Goal: Navigation & Orientation: Find specific page/section

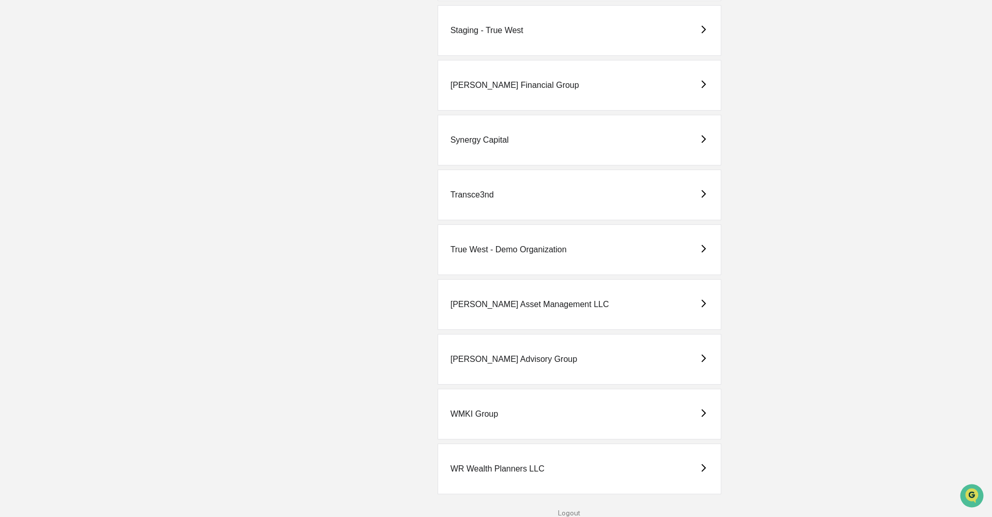
scroll to position [2470, 0]
click at [471, 300] on div "[PERSON_NAME] Asset Management LLC" at bounding box center [529, 304] width 159 height 9
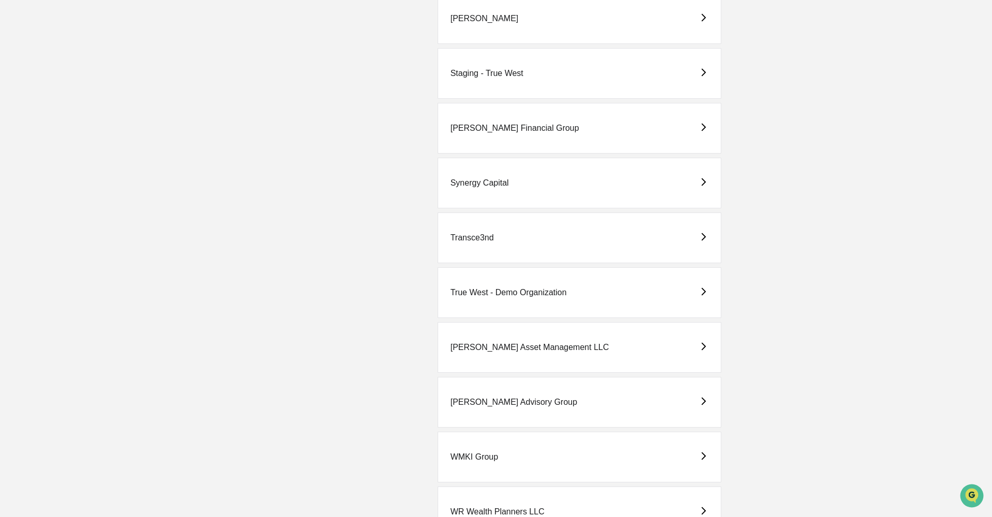
scroll to position [2403, 0]
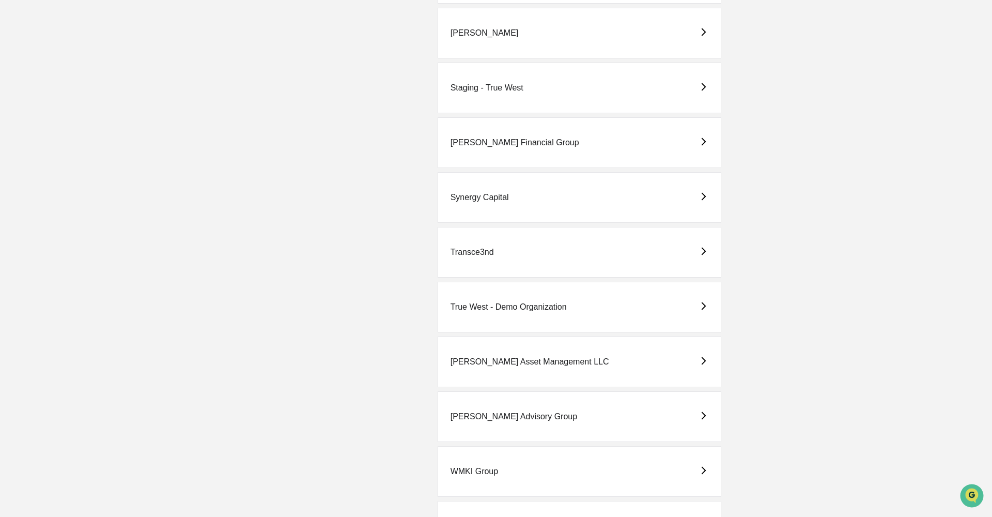
click at [494, 86] on div "Staging - True West" at bounding box center [486, 87] width 73 height 9
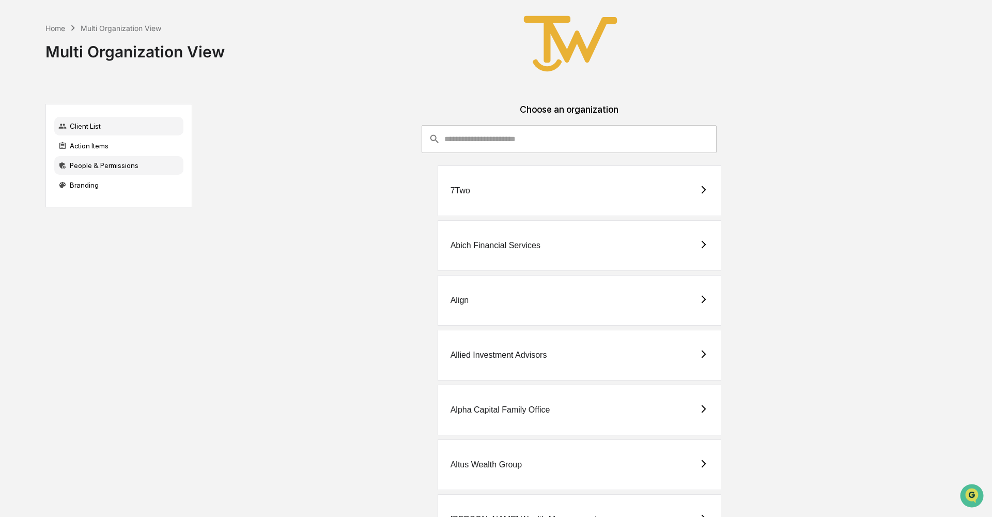
click at [97, 164] on div "People & Permissions" at bounding box center [118, 165] width 129 height 19
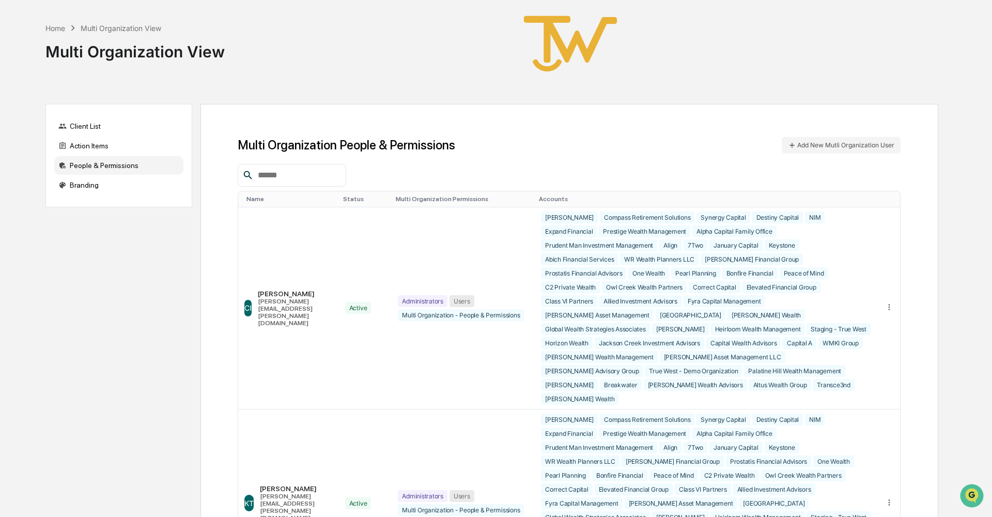
click at [288, 171] on input "text" at bounding box center [298, 174] width 88 height 13
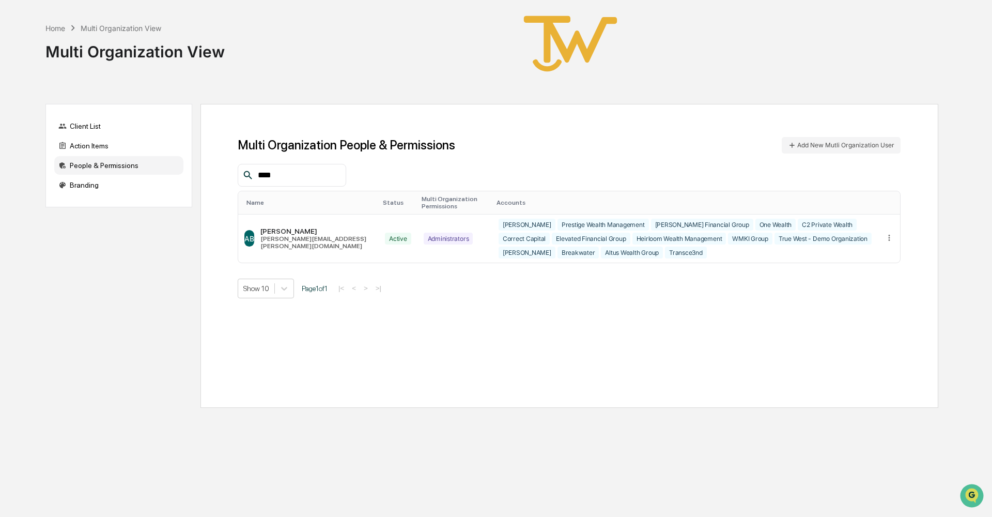
type input "****"
drag, startPoint x: 288, startPoint y: 171, endPoint x: 887, endPoint y: 240, distance: 603.1
click at [887, 240] on icon at bounding box center [889, 238] width 10 height 10
click at [866, 254] on div "Edit Accounts" at bounding box center [849, 253] width 72 height 10
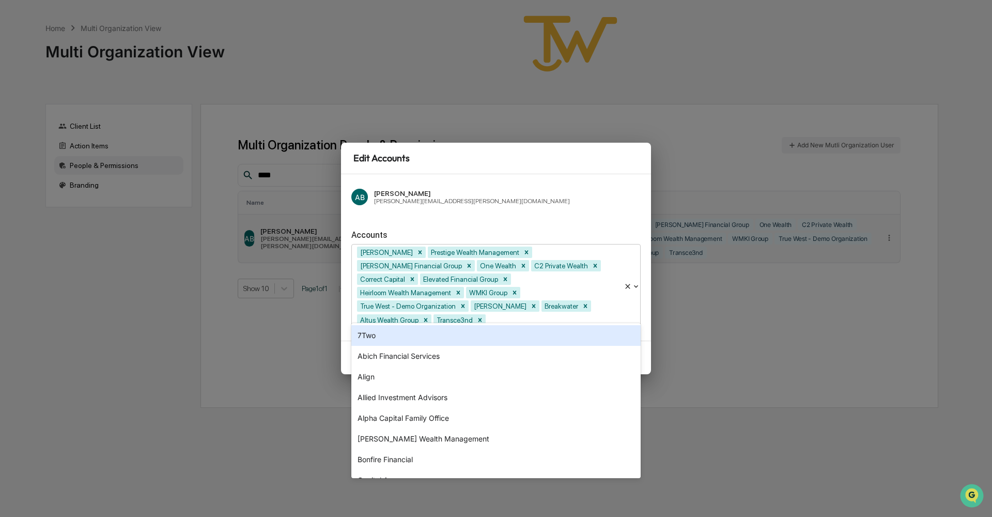
click at [571, 317] on div at bounding box center [553, 320] width 131 height 12
type input "***"
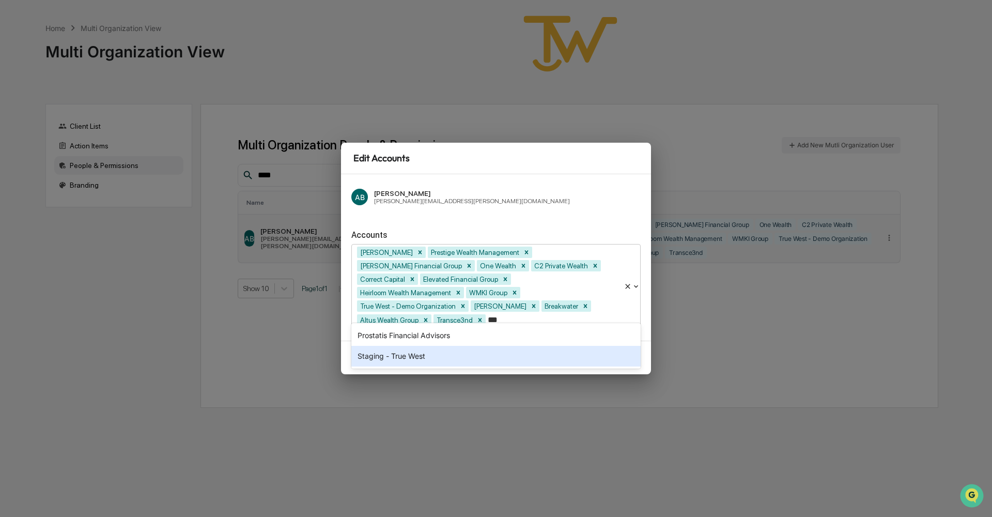
click at [497, 358] on div "Staging - True West" at bounding box center [495, 356] width 289 height 21
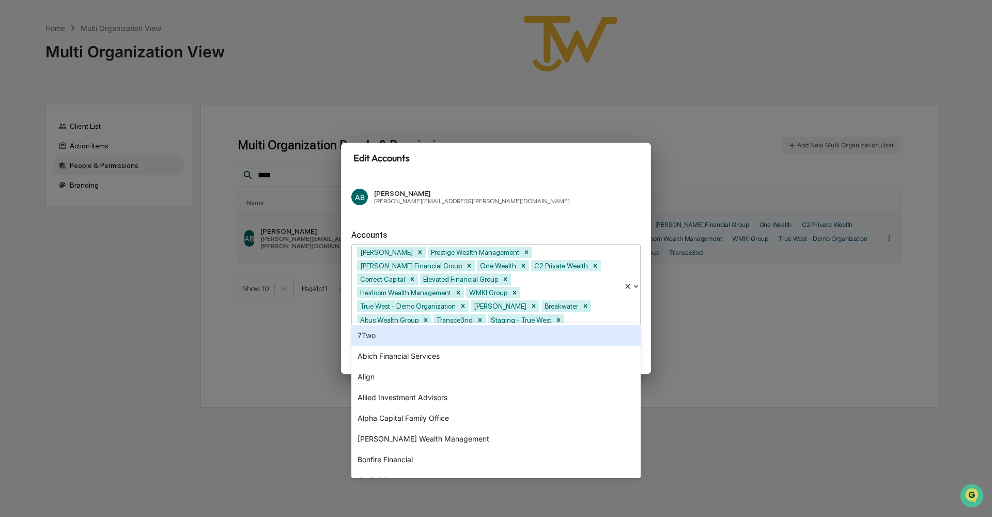
click at [740, 331] on div "Edit Accounts AB Anna Burdine anna.burdine@truewest-consulting.com Accounts opt…" at bounding box center [496, 258] width 992 height 517
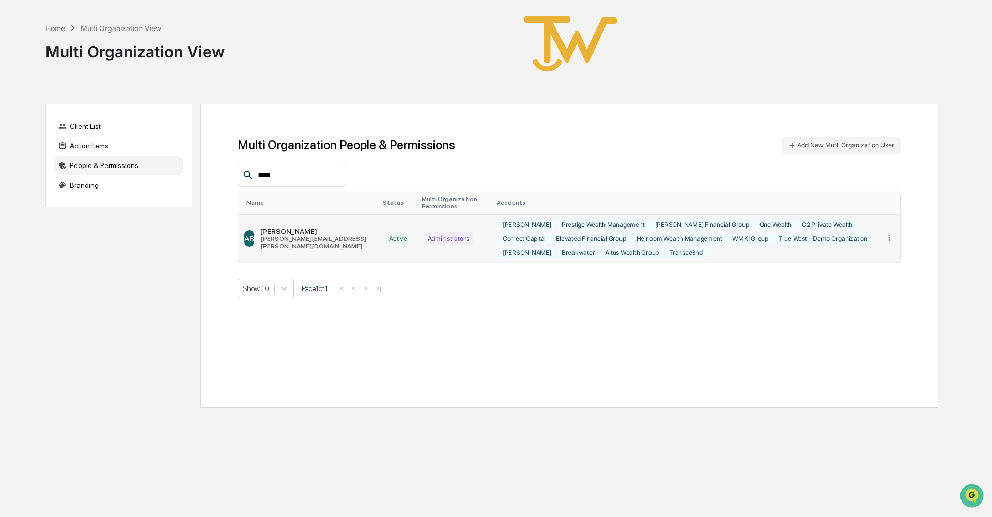
click at [644, 257] on div "Maia Wealth Prestige Wealth Management Strickler Financial Group One Wealth C2 …" at bounding box center [684, 239] width 373 height 40
click at [887, 238] on icon at bounding box center [889, 238] width 10 height 10
click at [869, 252] on div "Edit Accounts" at bounding box center [849, 253] width 72 height 10
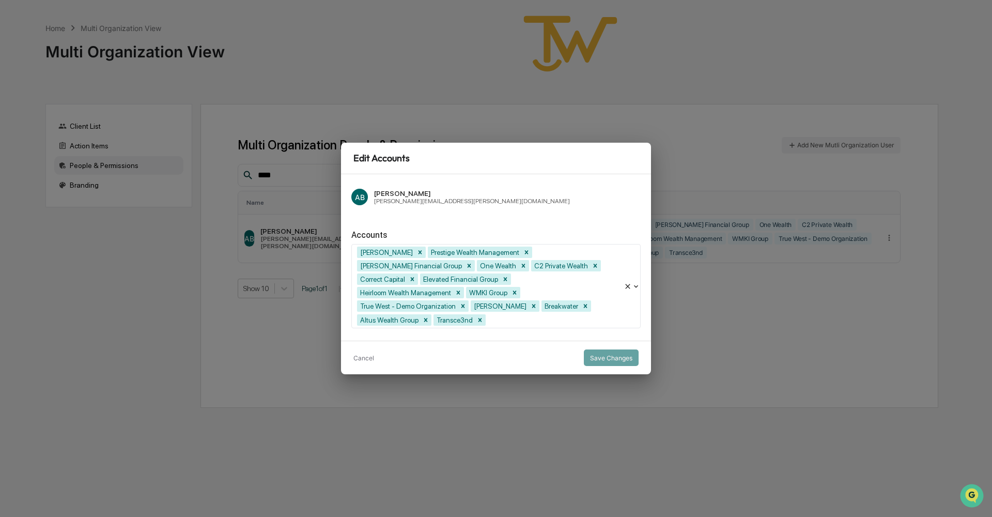
click at [549, 314] on div at bounding box center [553, 320] width 131 height 12
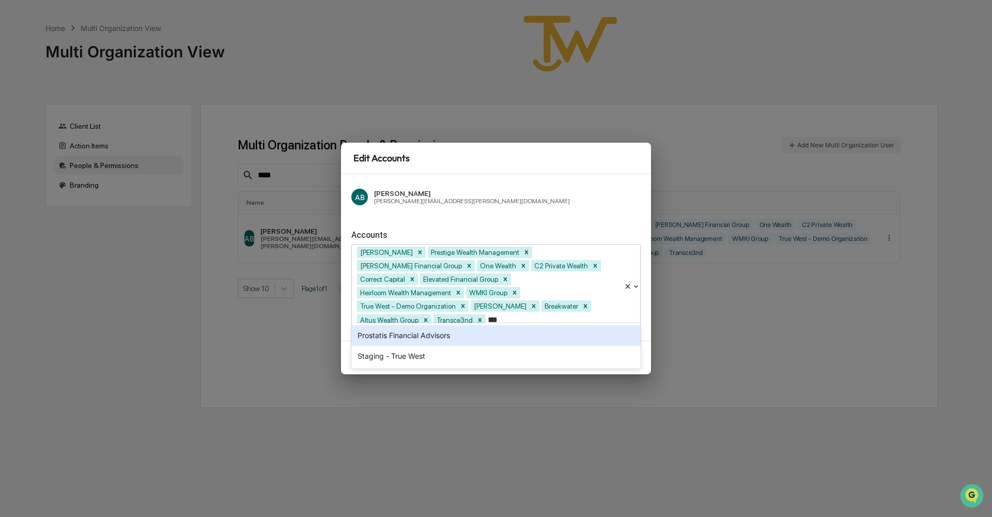
type input "****"
click at [425, 337] on div "Staging - True West" at bounding box center [495, 335] width 289 height 21
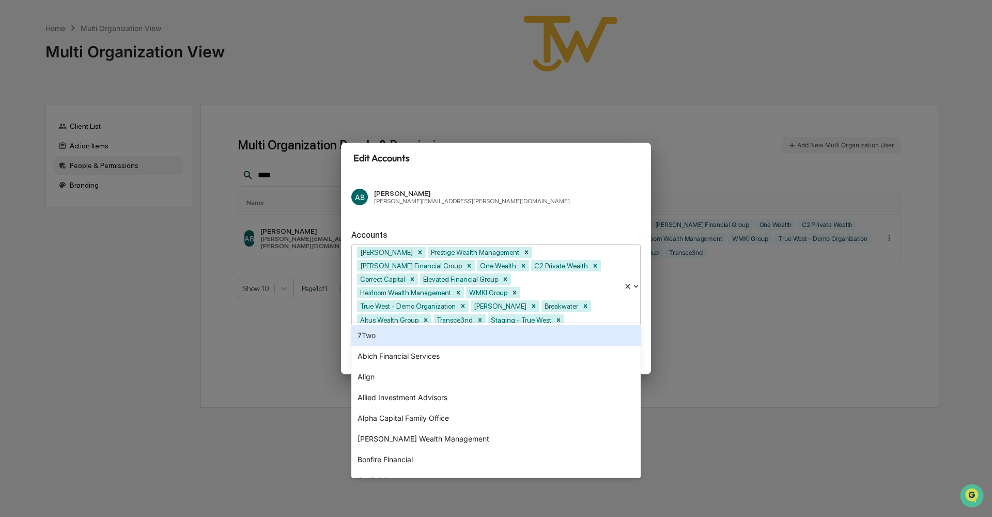
click at [477, 233] on div "Accounts option Staging - True West, selected. 7Two, 1 of 36. 36 results availa…" at bounding box center [495, 275] width 289 height 106
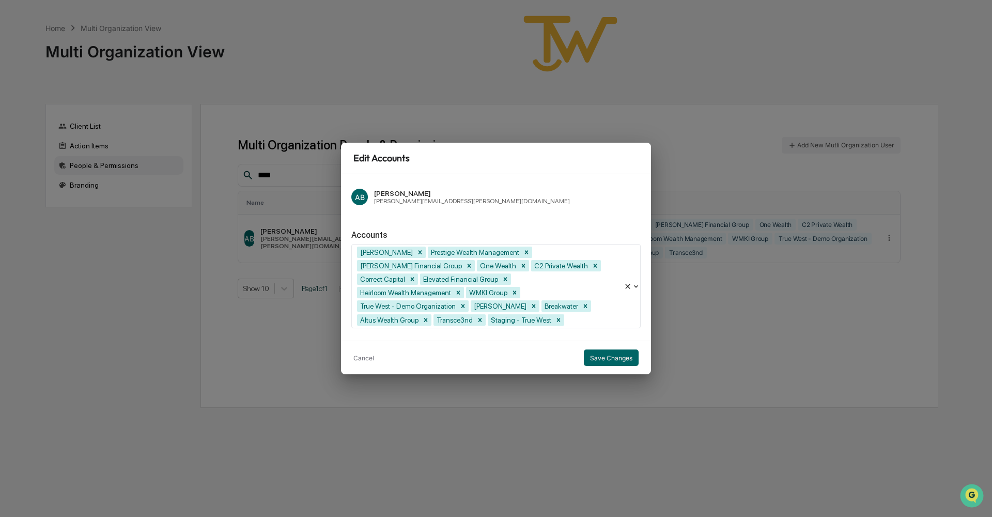
click at [621, 365] on div "Cancel Save Changes" at bounding box center [496, 357] width 310 height 34
click at [616, 351] on button "Save Changes" at bounding box center [611, 357] width 55 height 17
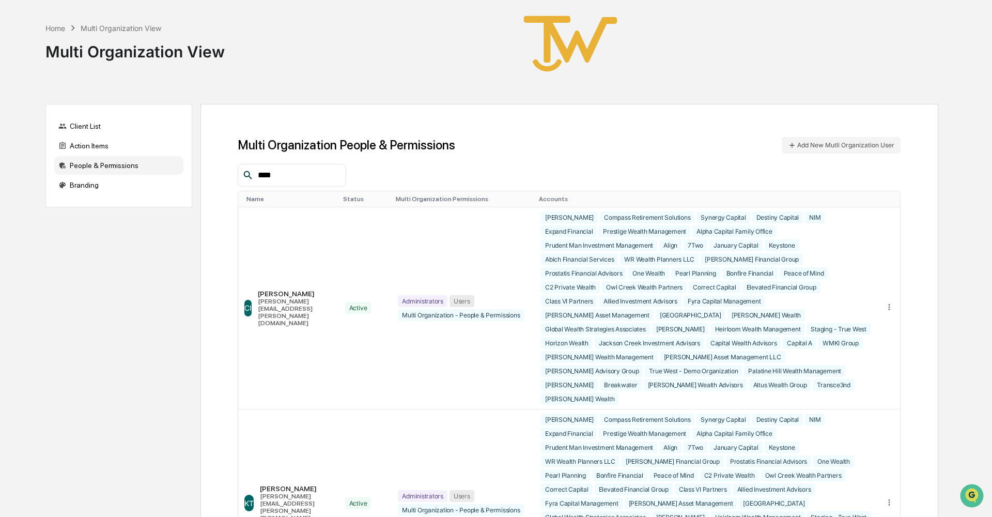
click at [294, 175] on input "****" at bounding box center [298, 174] width 88 height 13
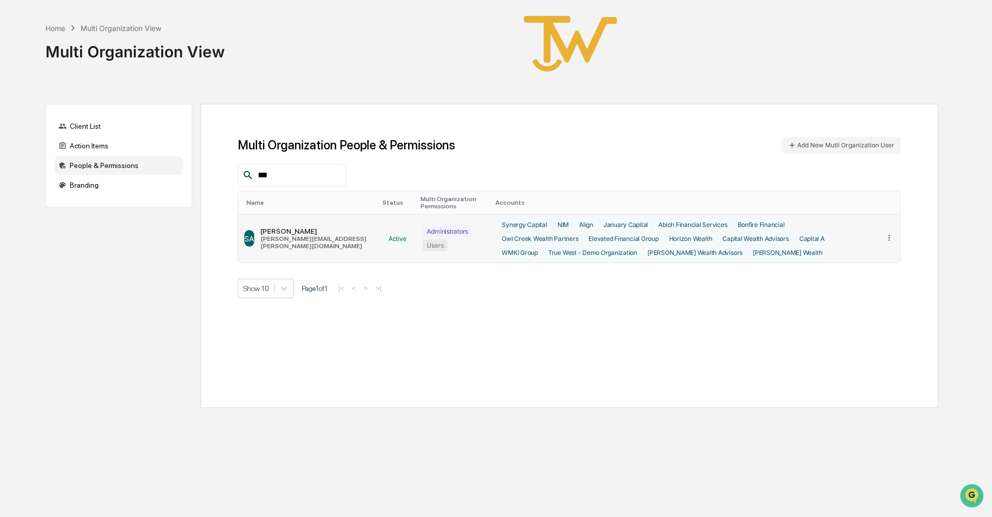
type input "***"
click at [890, 237] on icon at bounding box center [889, 238] width 10 height 10
click at [861, 251] on div "Edit Accounts" at bounding box center [849, 253] width 72 height 10
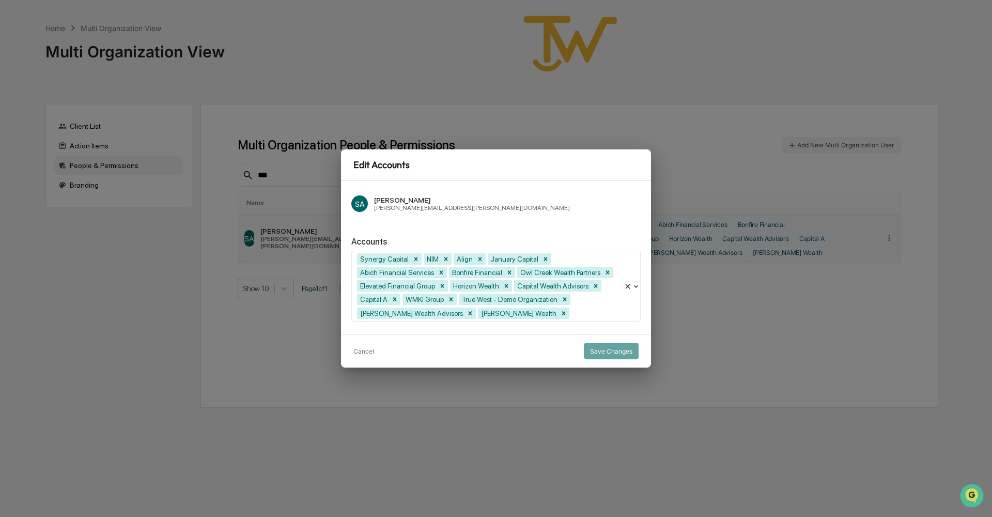
click at [571, 313] on div at bounding box center [594, 313] width 47 height 12
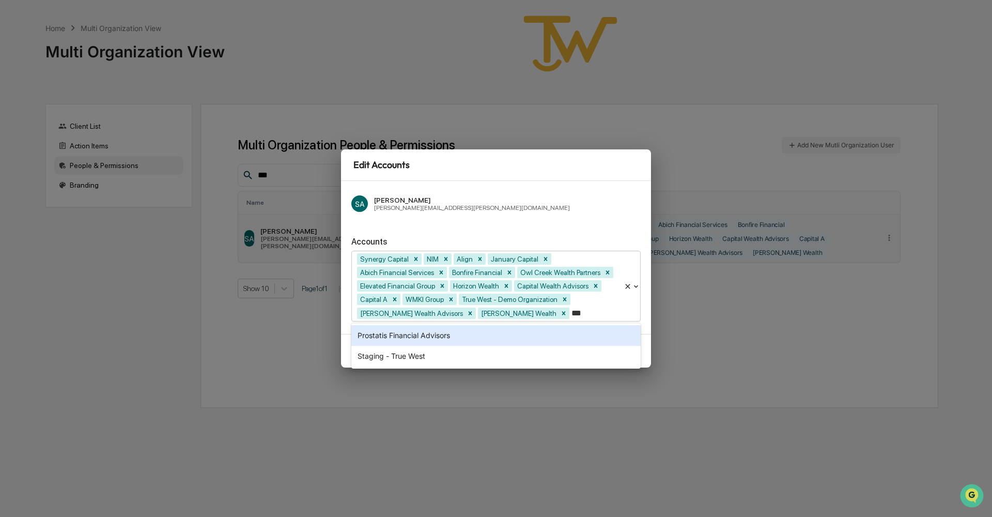
type input "****"
click at [453, 332] on div "Staging - True West" at bounding box center [495, 335] width 289 height 21
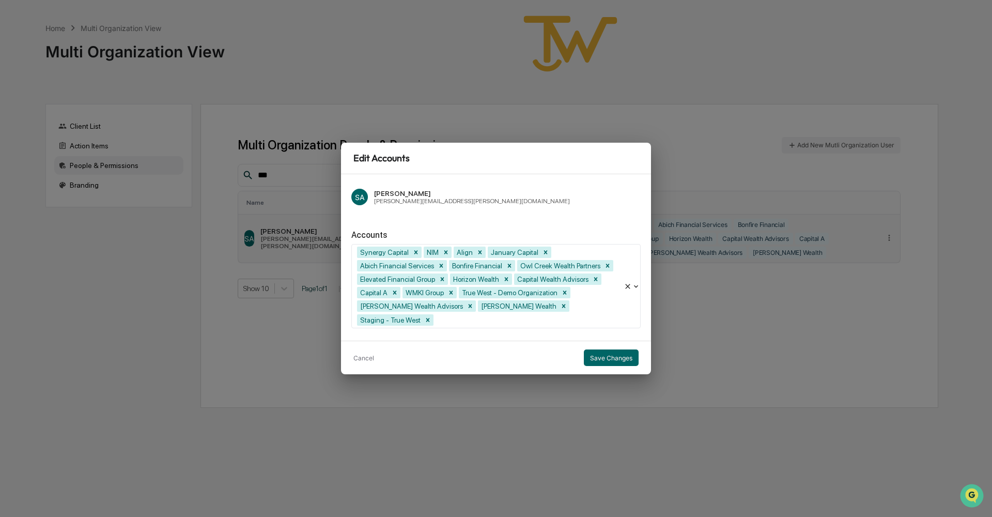
click at [506, 201] on div "SA Sigrid Alegria Sigrid.alegria@truewest-consulting.com" at bounding box center [495, 196] width 289 height 25
click at [611, 351] on button "Save Changes" at bounding box center [611, 357] width 55 height 17
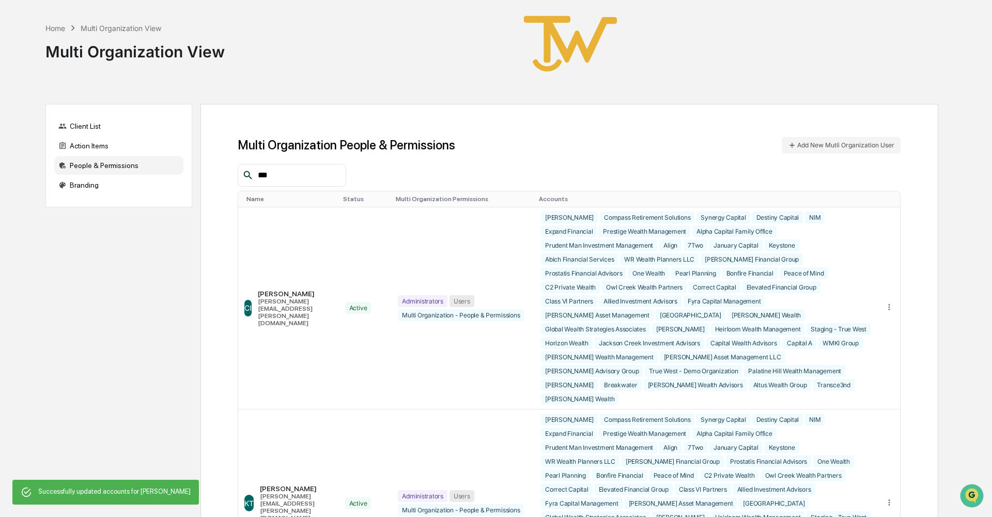
click at [286, 175] on input "***" at bounding box center [298, 174] width 88 height 13
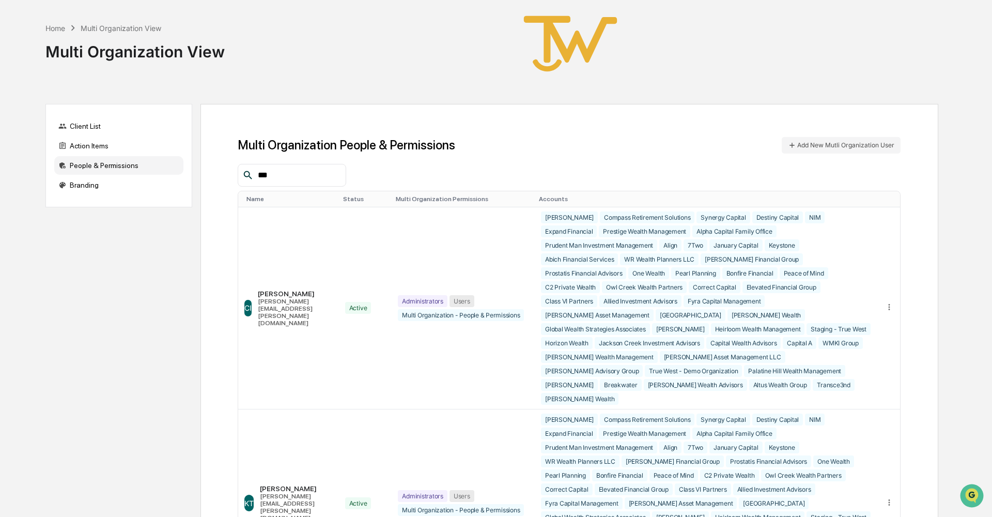
click at [286, 175] on input "***" at bounding box center [298, 174] width 88 height 13
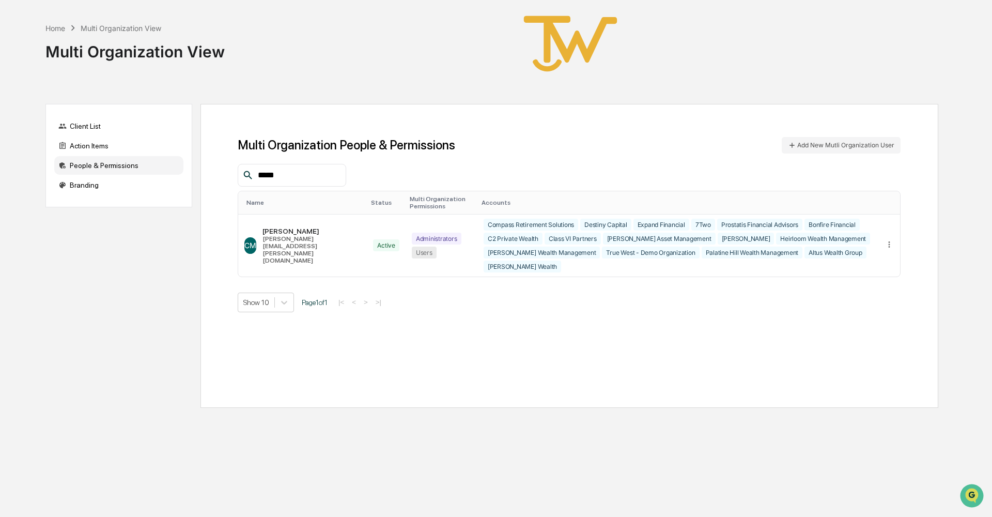
type input "*****"
drag, startPoint x: 286, startPoint y: 175, endPoint x: 890, endPoint y: 236, distance: 606.9
click at [890, 241] on icon at bounding box center [889, 244] width 2 height 6
click at [867, 255] on div "Edit Accounts" at bounding box center [849, 260] width 72 height 10
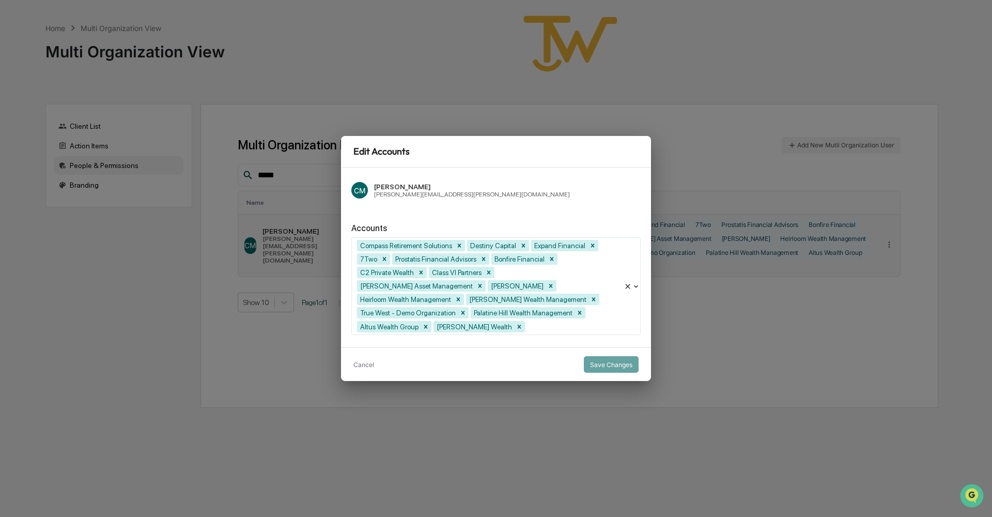
click at [575, 320] on div at bounding box center [572, 326] width 91 height 12
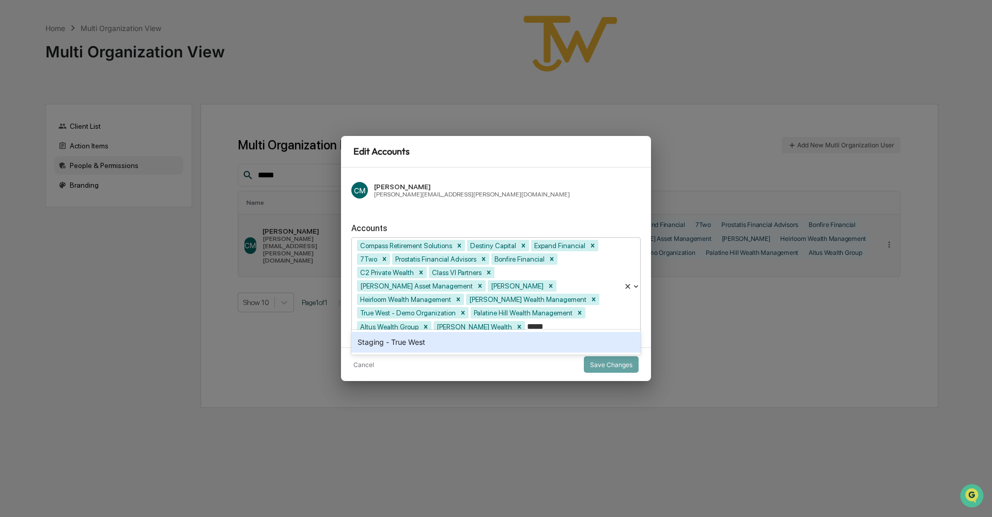
type input "******"
click at [492, 340] on div "Staging - True West" at bounding box center [495, 342] width 289 height 21
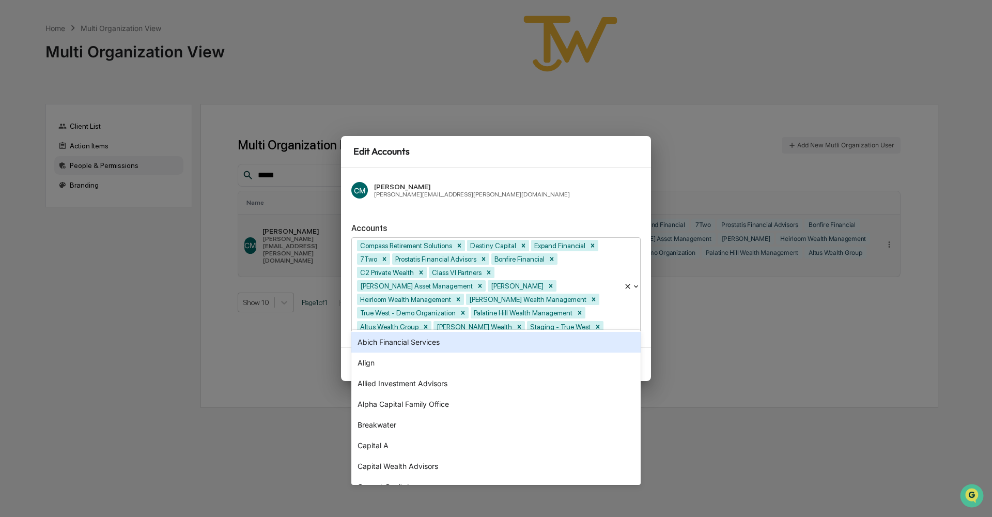
click at [545, 218] on div "CM Carliss Marshall carliss.marshall@truewest-consulting.com Accounts option St…" at bounding box center [496, 257] width 310 height 180
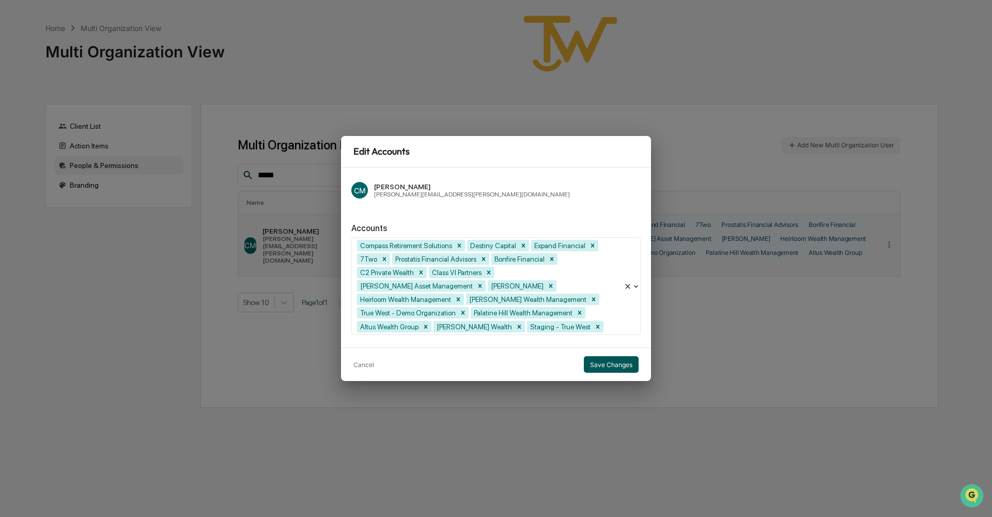
click at [607, 358] on button "Save Changes" at bounding box center [611, 364] width 55 height 17
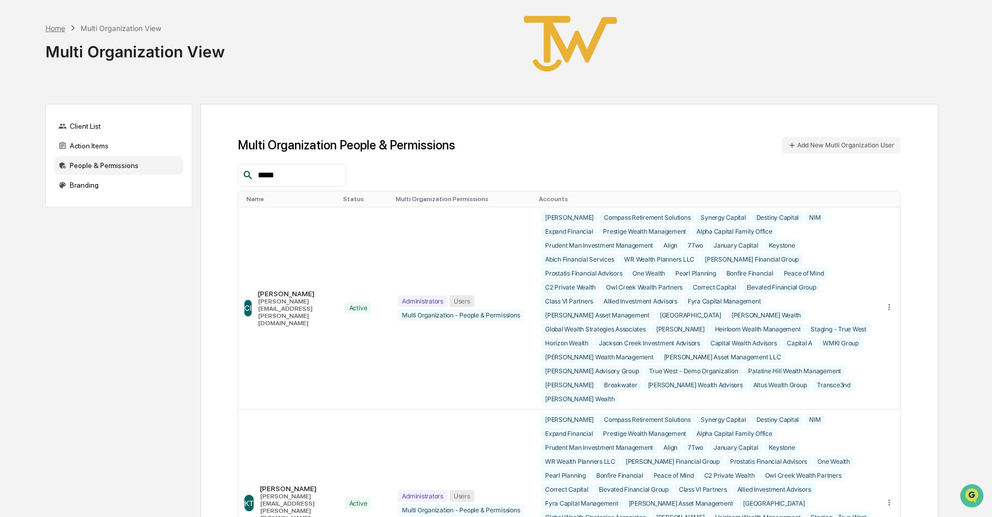
click at [57, 28] on div "Home" at bounding box center [55, 28] width 20 height 9
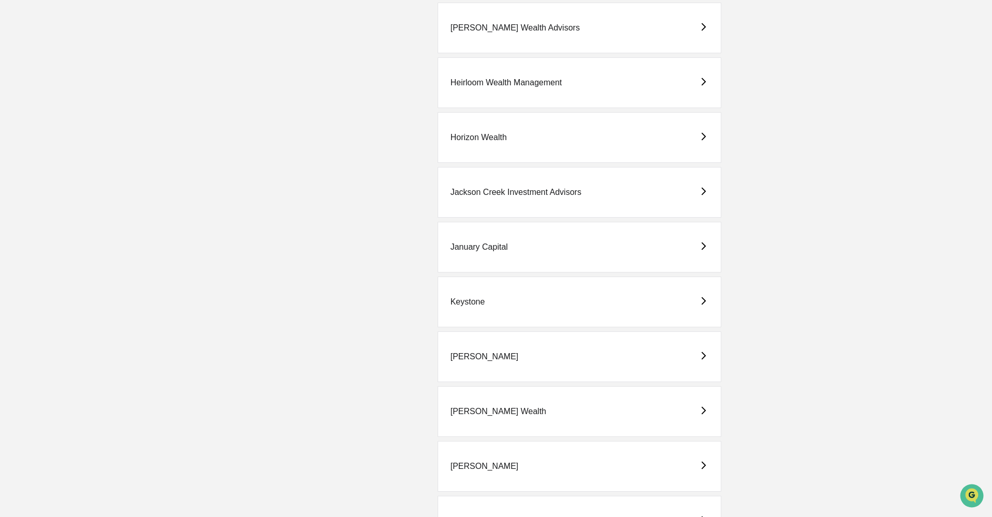
scroll to position [1317, 0]
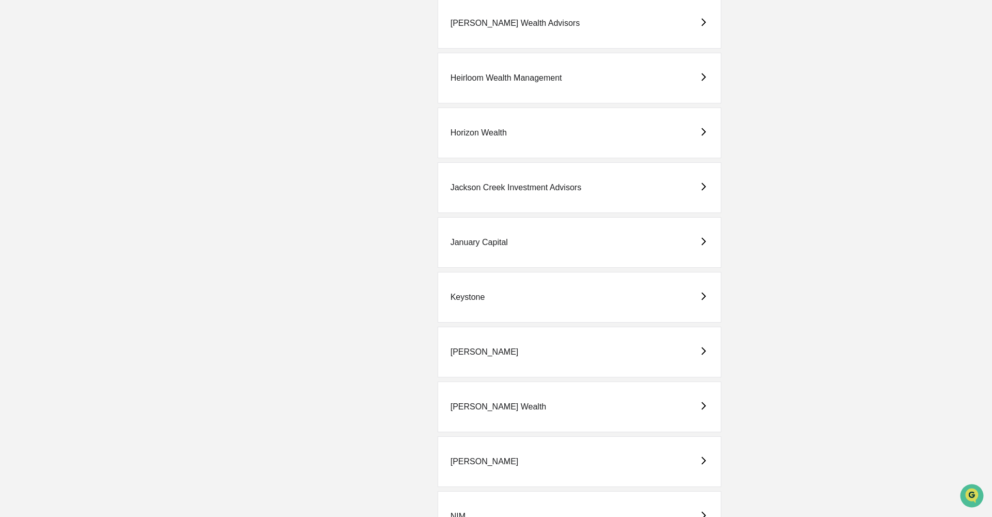
click at [534, 409] on div "[PERSON_NAME] Wealth" at bounding box center [580, 406] width 284 height 51
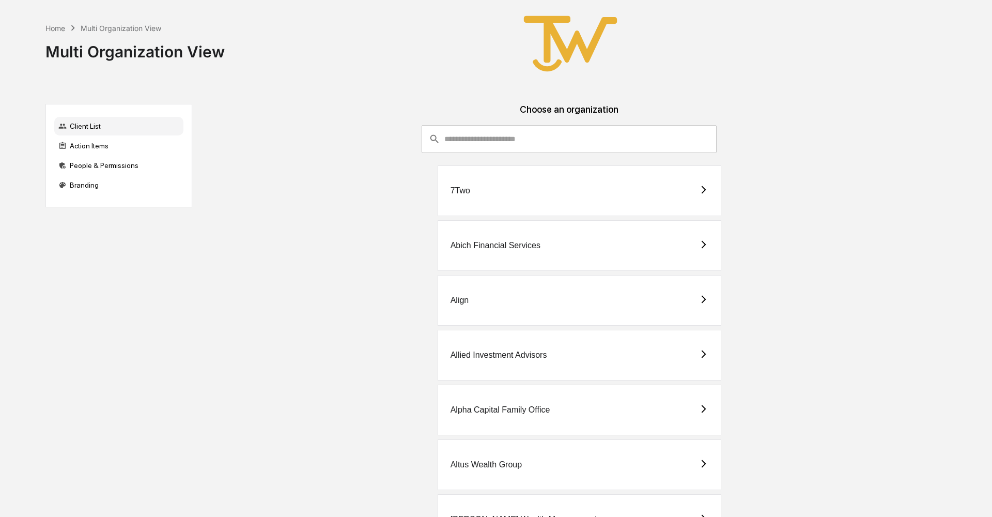
click at [470, 191] on div "7Two" at bounding box center [460, 190] width 20 height 9
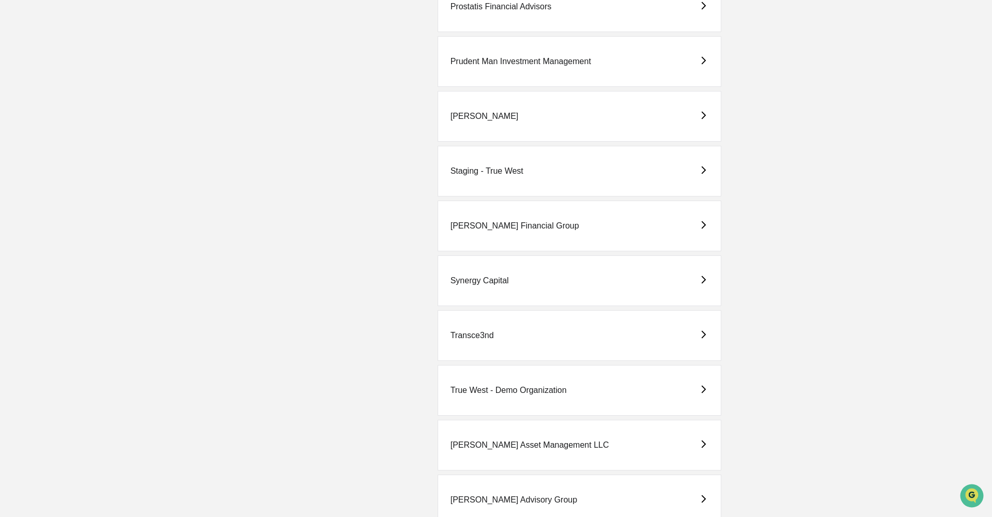
scroll to position [2312, 0]
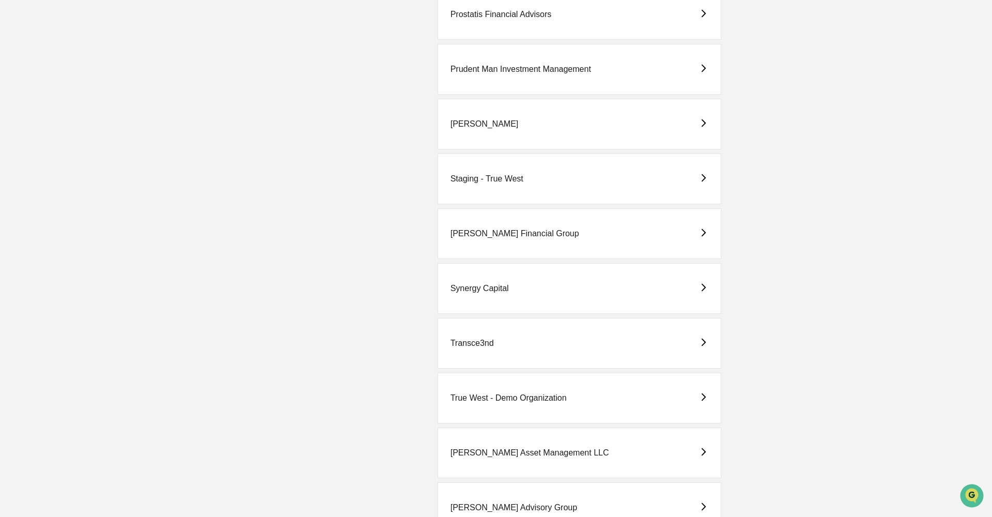
click at [479, 177] on div "Staging - True West" at bounding box center [486, 178] width 73 height 9
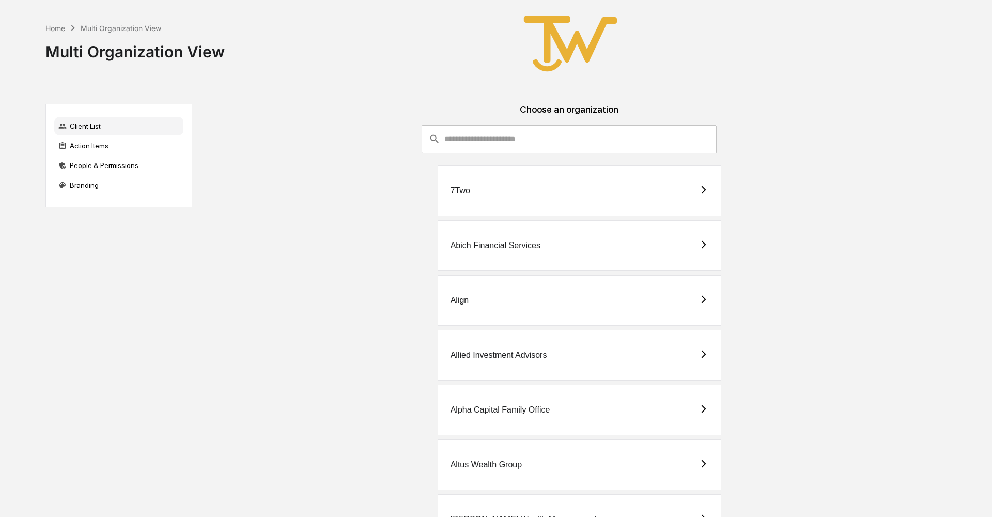
click at [514, 248] on div "Abich Financial Services" at bounding box center [495, 245] width 90 height 9
click at [474, 298] on div "Align" at bounding box center [580, 300] width 284 height 51
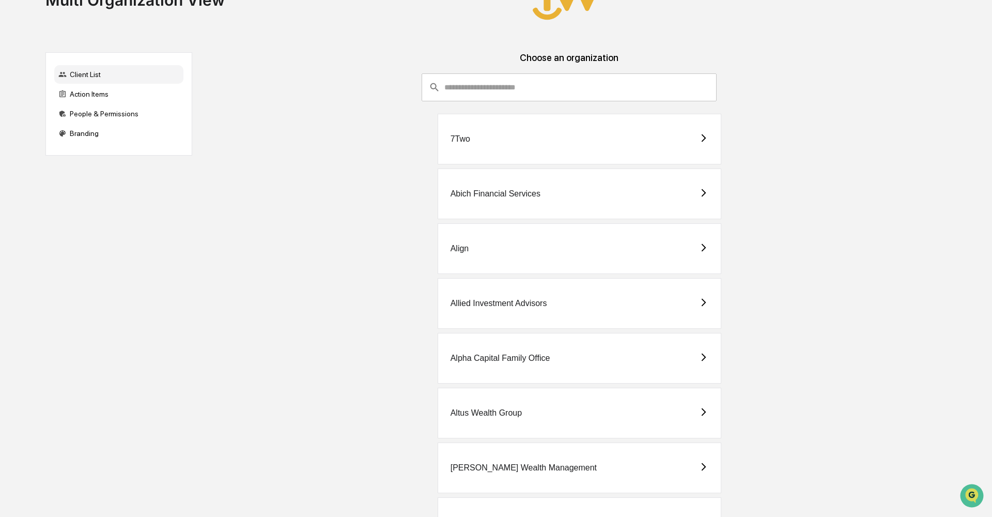
scroll to position [68, 0]
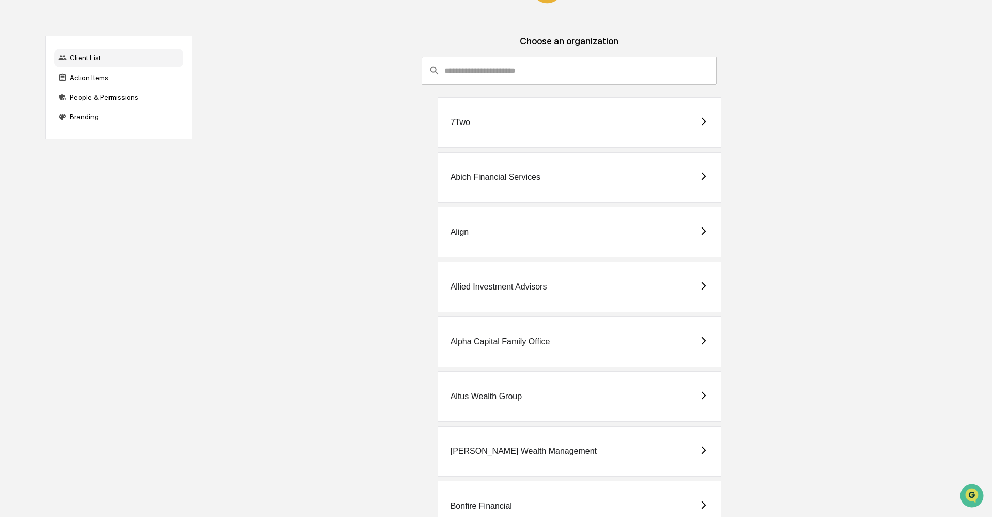
click at [490, 283] on div "Allied Investment Advisors" at bounding box center [498, 286] width 97 height 9
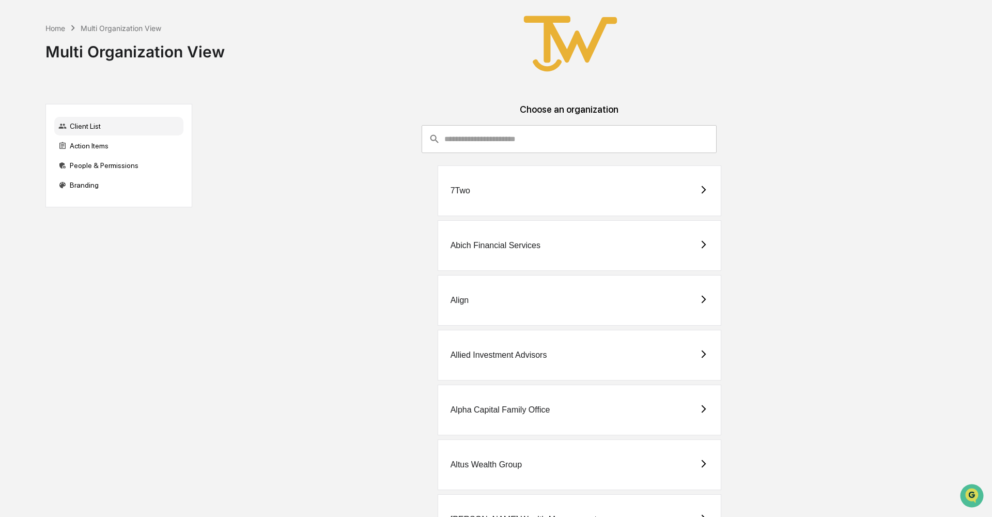
click at [518, 405] on div "Alpha Capital Family Office" at bounding box center [500, 409] width 100 height 9
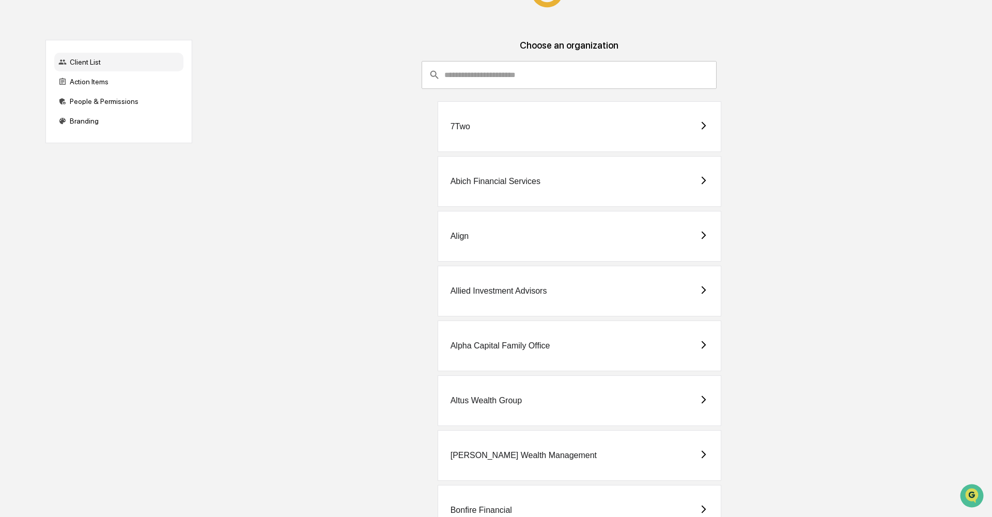
scroll to position [65, 0]
click at [471, 396] on div "Altus Wealth Group" at bounding box center [485, 399] width 71 height 9
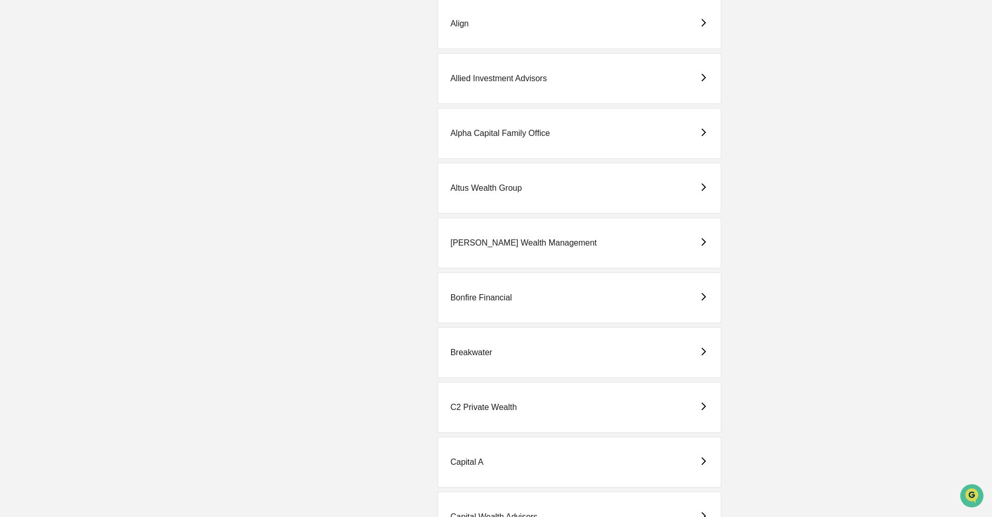
scroll to position [264, 0]
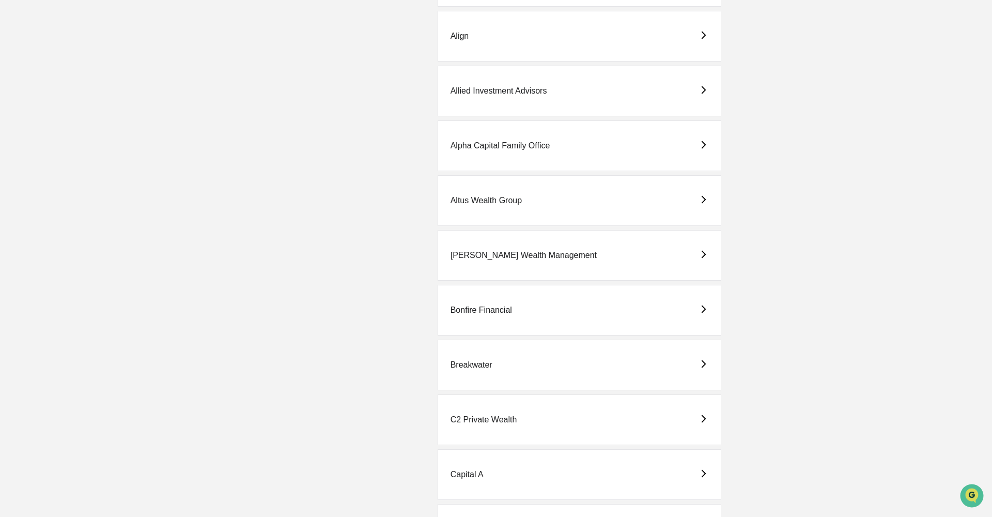
click at [502, 253] on div "[PERSON_NAME] Wealth Management" at bounding box center [523, 255] width 146 height 9
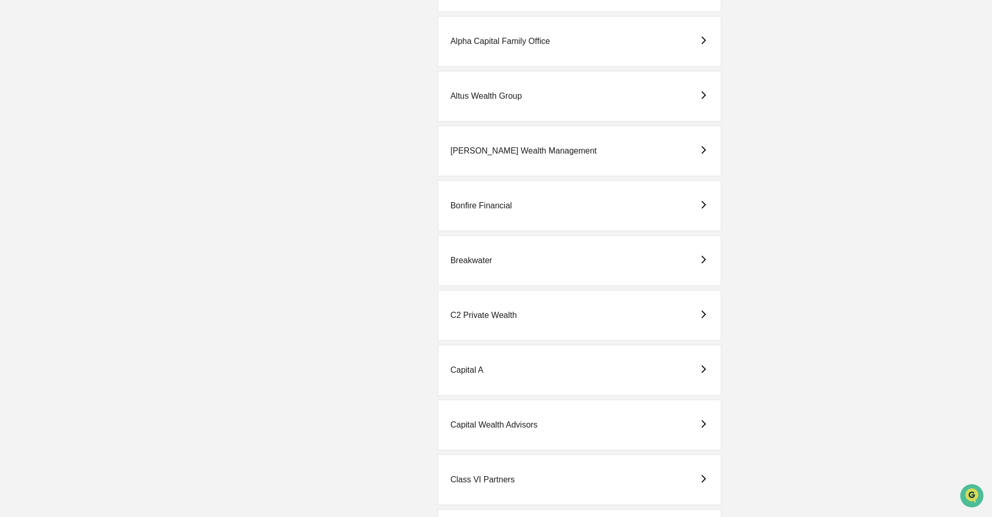
scroll to position [366, 0]
click at [485, 209] on div "Bonfire Financial" at bounding box center [480, 207] width 61 height 9
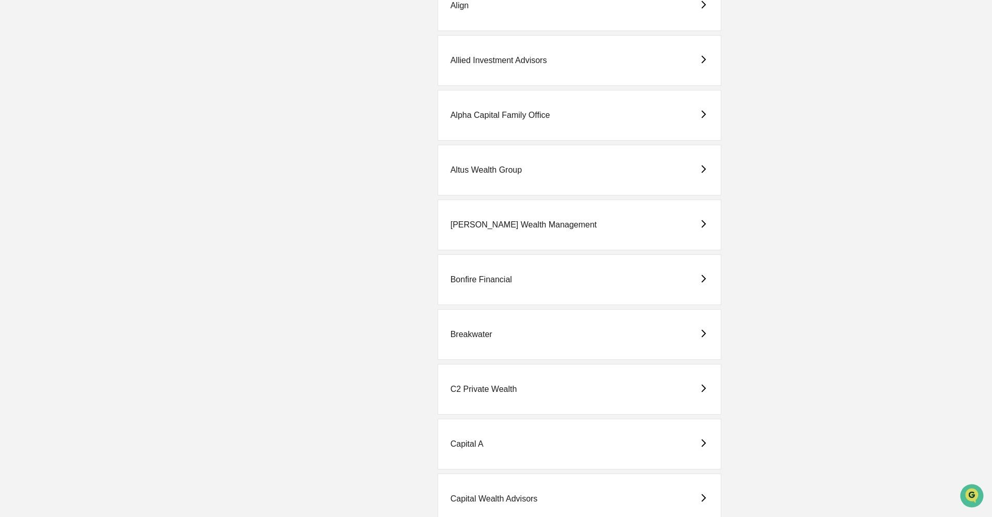
scroll to position [298, 0]
click at [472, 329] on div "Breakwater" at bounding box center [471, 330] width 42 height 9
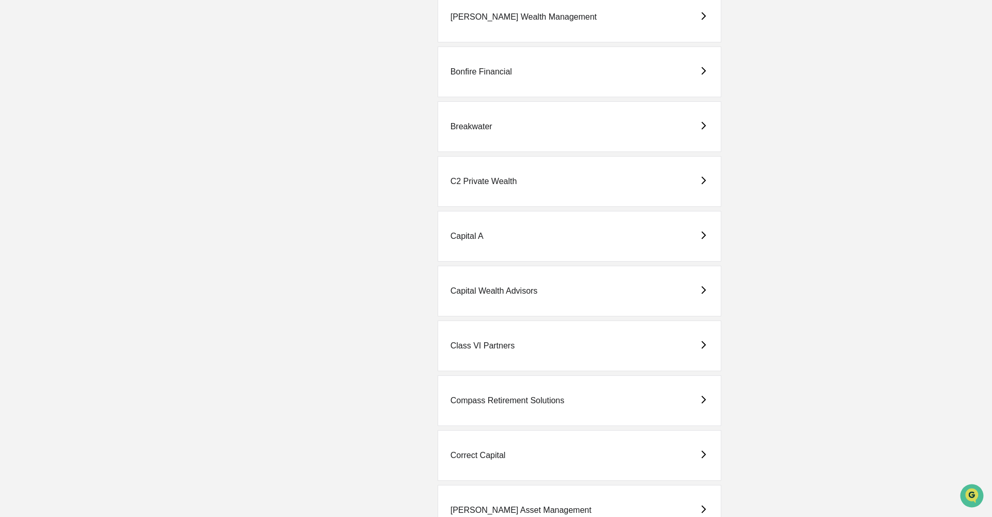
scroll to position [502, 0]
click at [490, 180] on div "C2 Private Wealth" at bounding box center [483, 181] width 67 height 9
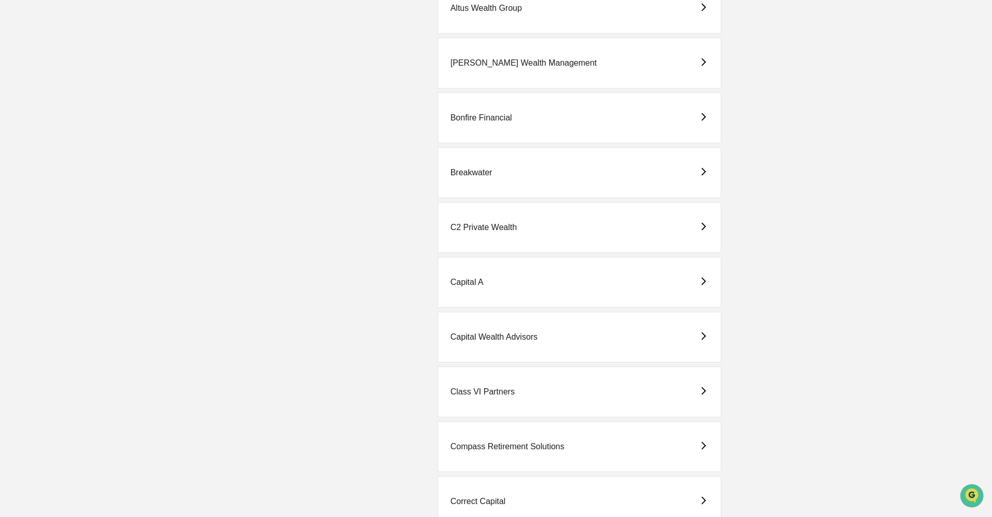
scroll to position [471, 0]
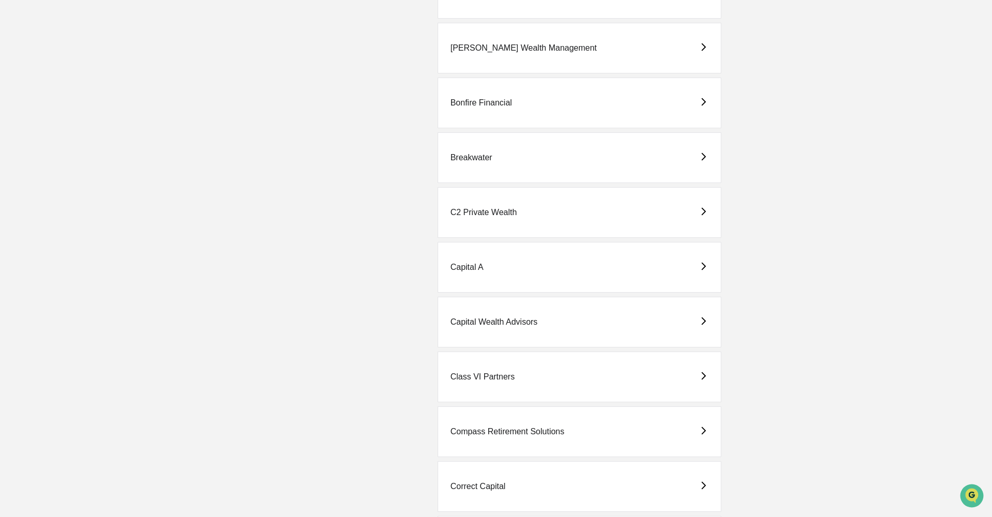
click at [473, 269] on div "Capital A" at bounding box center [466, 266] width 33 height 9
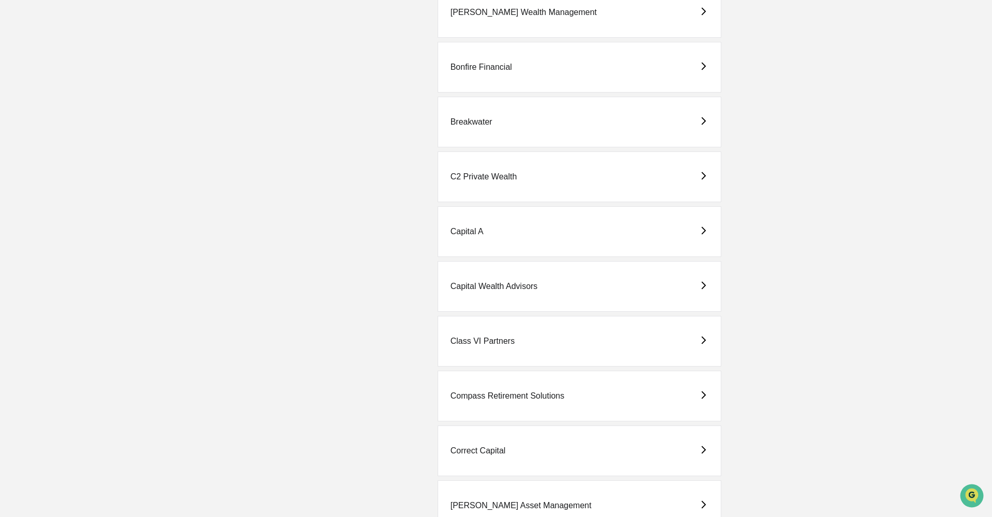
scroll to position [506, 0]
click at [487, 289] on div "Capital Wealth Advisors" at bounding box center [493, 286] width 87 height 9
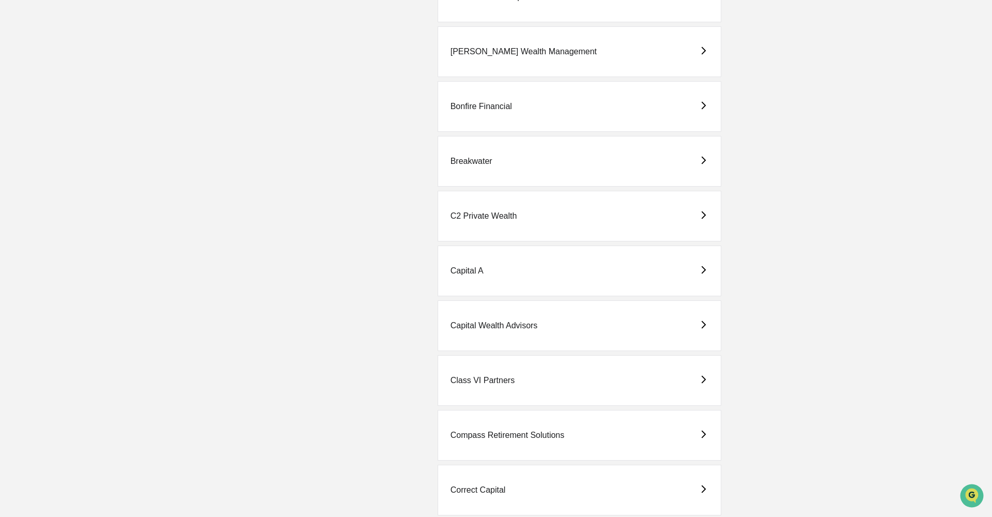
click at [490, 375] on div "Class VI Partners" at bounding box center [580, 380] width 284 height 51
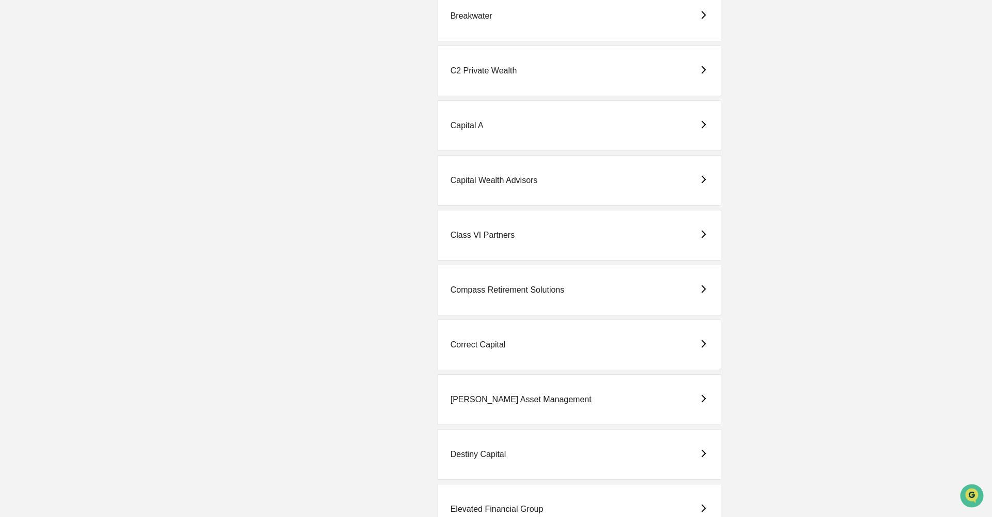
scroll to position [615, 0]
click at [509, 291] on div "Compass Retirement Solutions" at bounding box center [507, 287] width 114 height 9
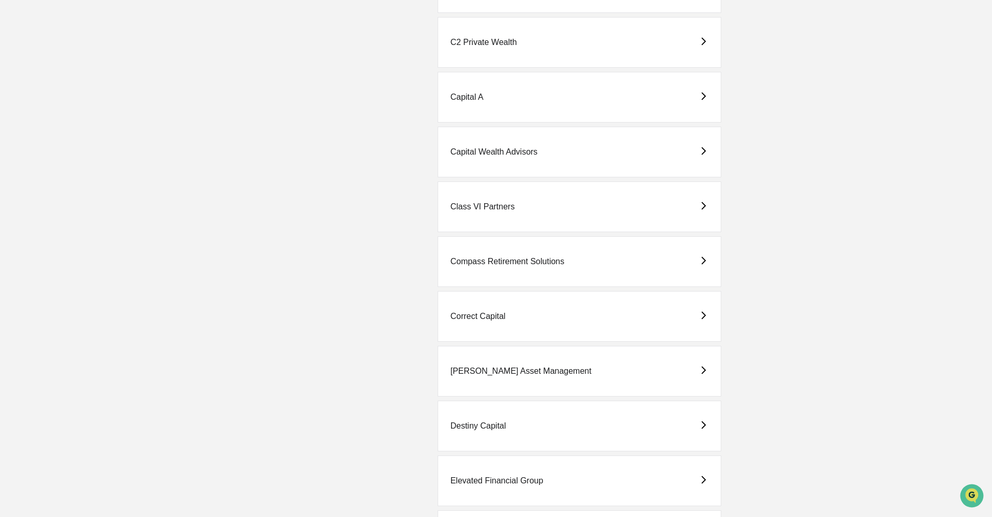
scroll to position [644, 0]
click at [469, 317] on div "Correct Capital" at bounding box center [477, 312] width 55 height 9
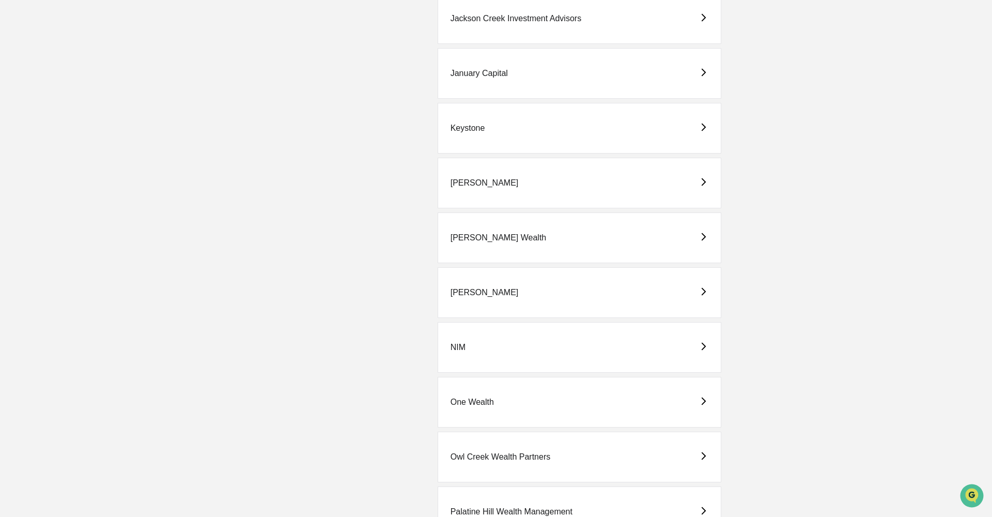
scroll to position [1477, 0]
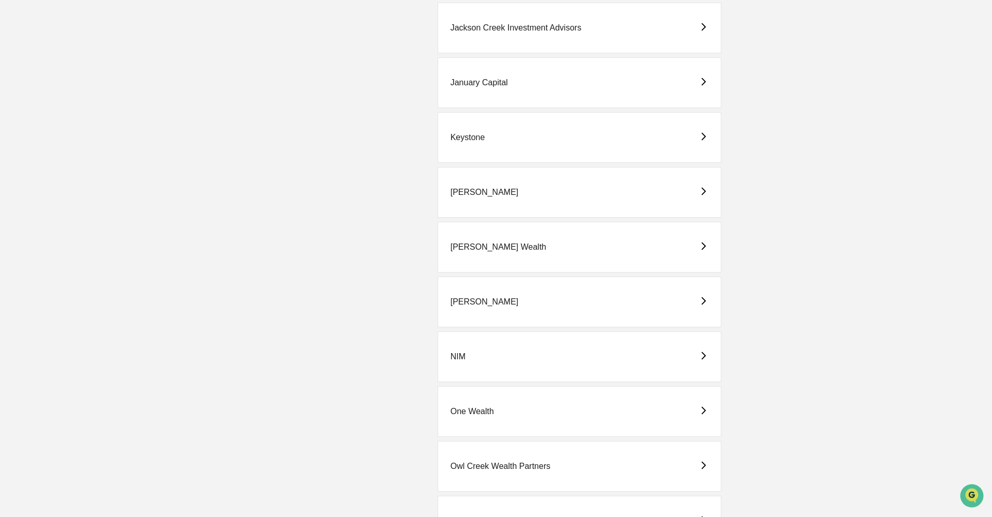
click at [501, 256] on div "[PERSON_NAME] Wealth" at bounding box center [580, 247] width 284 height 51
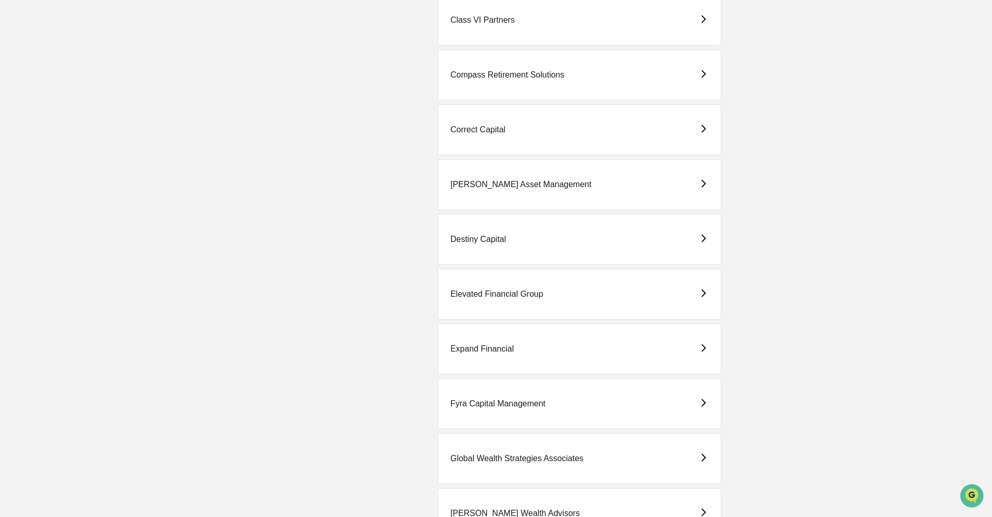
scroll to position [823, 0]
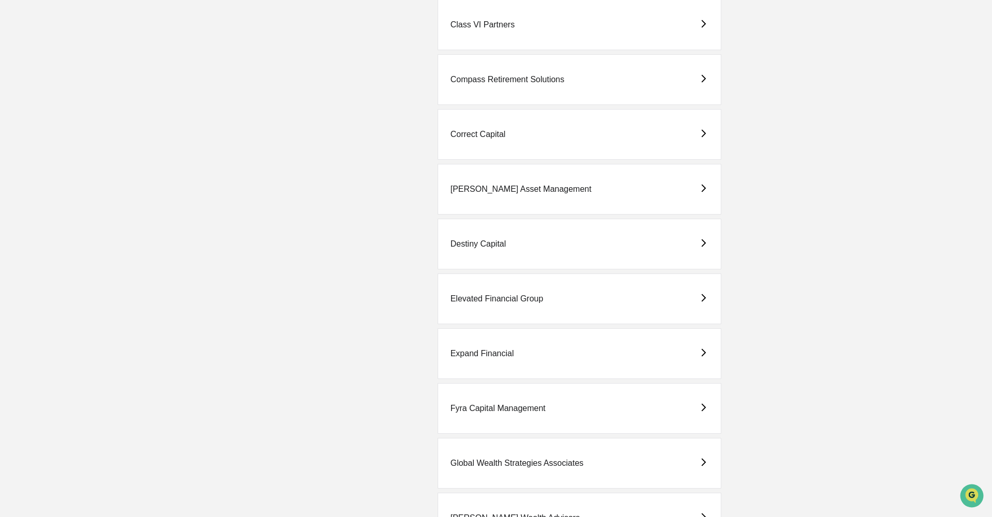
click at [491, 188] on div "[PERSON_NAME] Asset Management" at bounding box center [520, 188] width 141 height 9
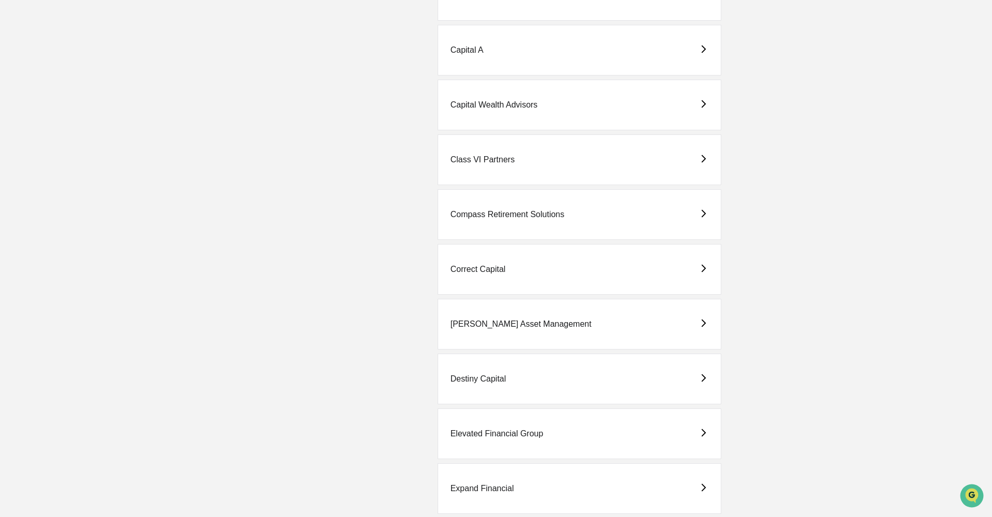
scroll to position [690, 0]
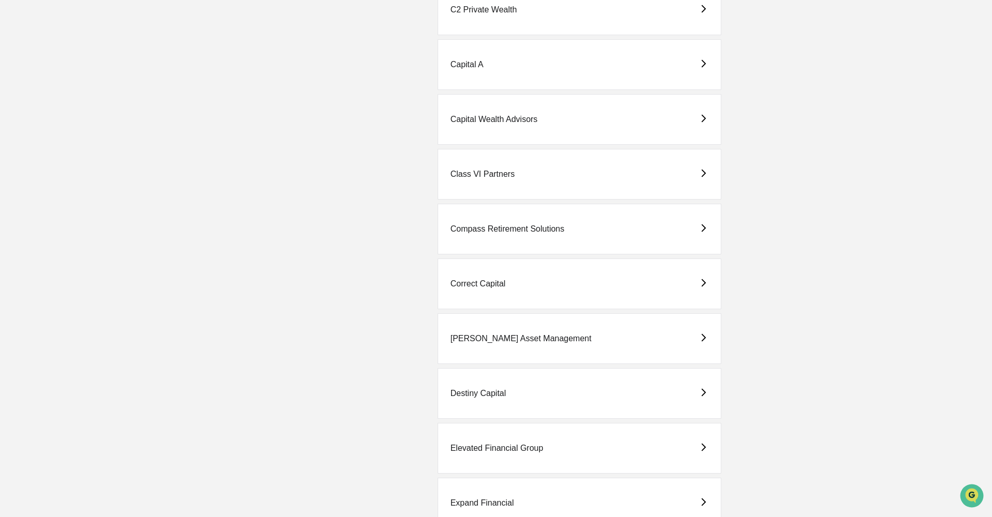
scroll to position [676, 0]
click at [480, 444] on div "Elevated Financial Group" at bounding box center [496, 445] width 93 height 9
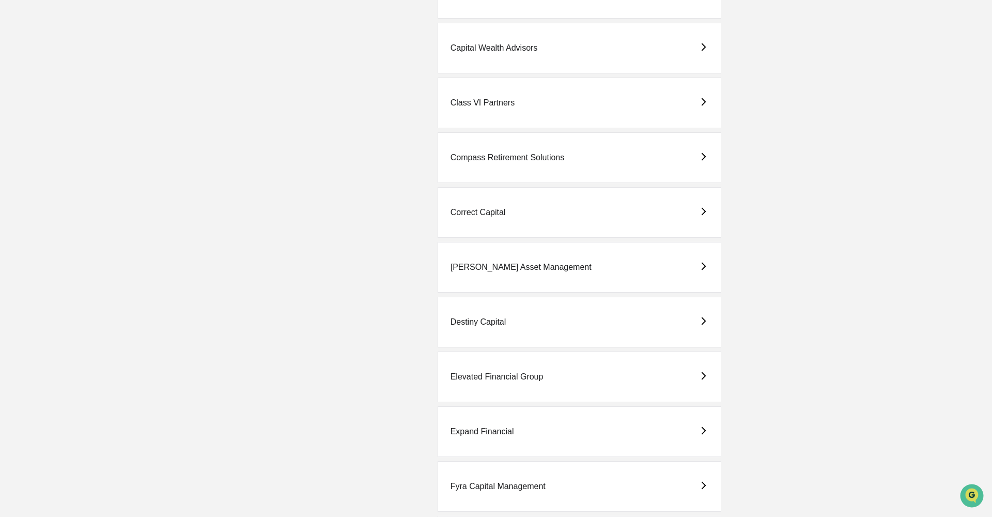
scroll to position [746, 0]
click at [498, 416] on div "Expand Financial" at bounding box center [580, 429] width 284 height 51
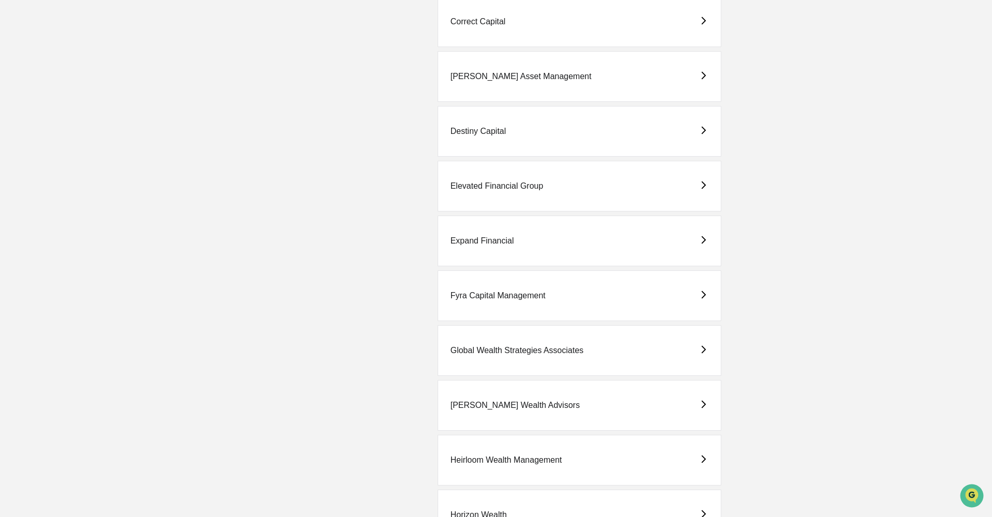
scroll to position [936, 0]
click at [482, 293] on div "Fyra Capital Management" at bounding box center [497, 294] width 95 height 9
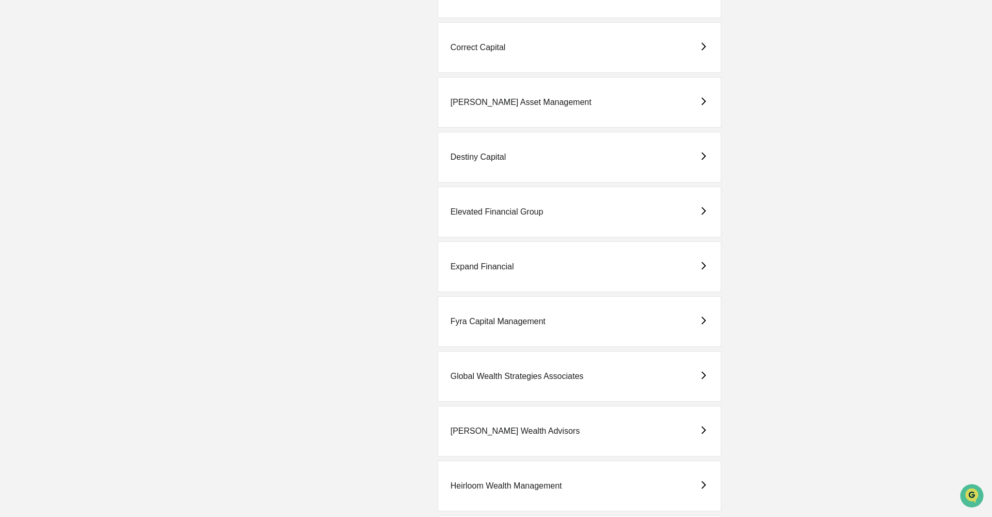
click at [515, 373] on div "Global Wealth Strategies Associates" at bounding box center [516, 375] width 133 height 9
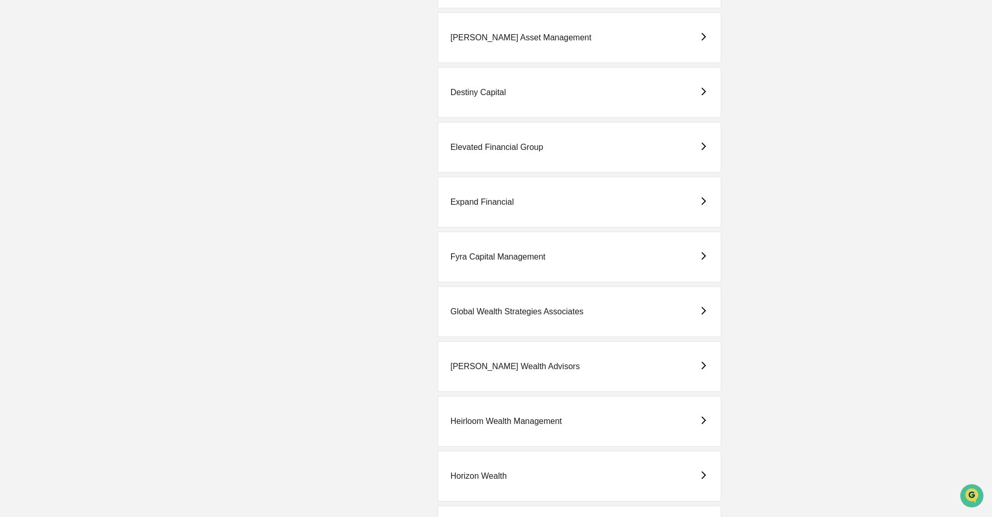
scroll to position [1014, 0]
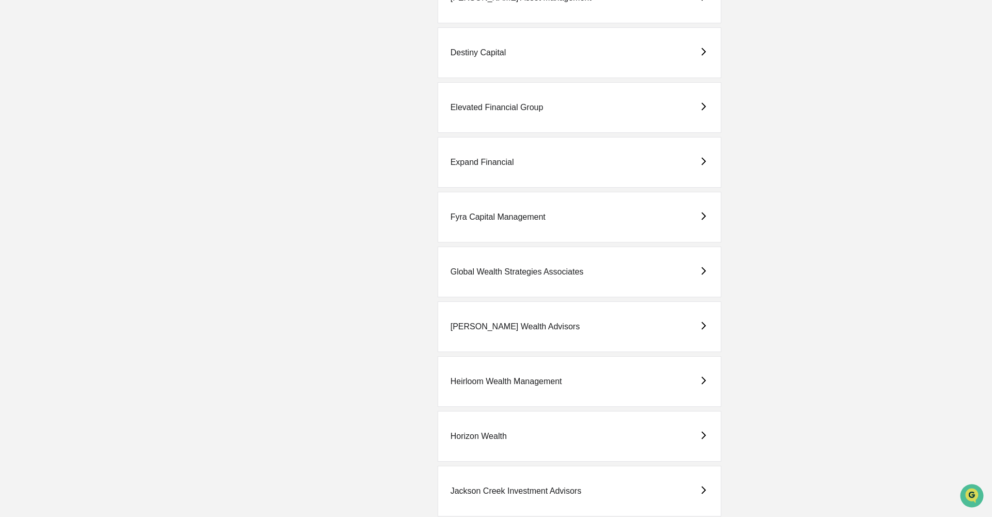
click at [537, 329] on div "[PERSON_NAME] Wealth Advisors" at bounding box center [514, 326] width 129 height 9
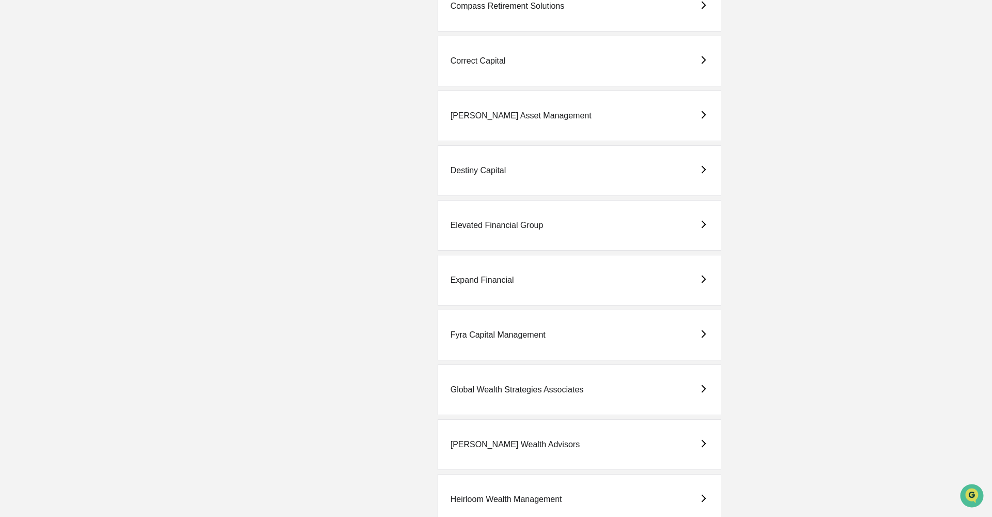
scroll to position [956, 0]
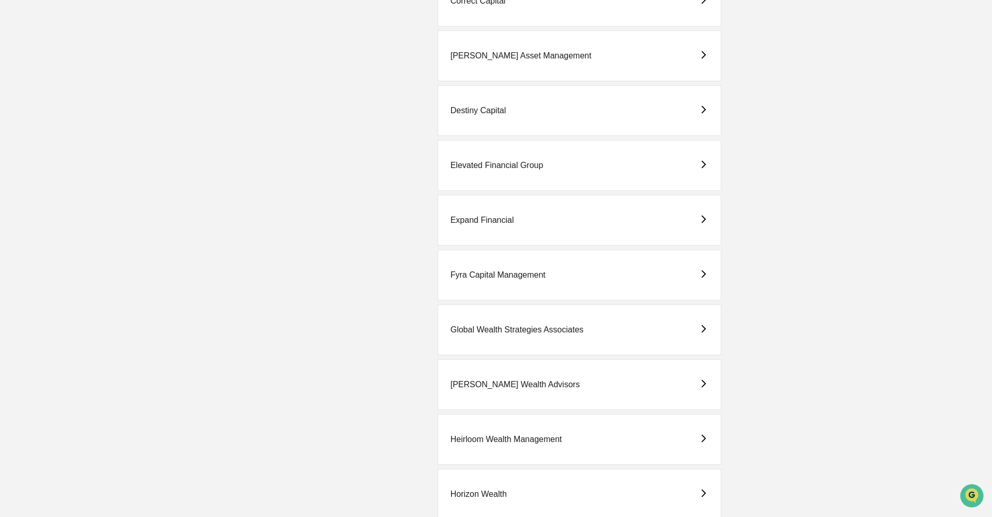
click at [487, 436] on div "Heirloom Wealth Management" at bounding box center [506, 438] width 112 height 9
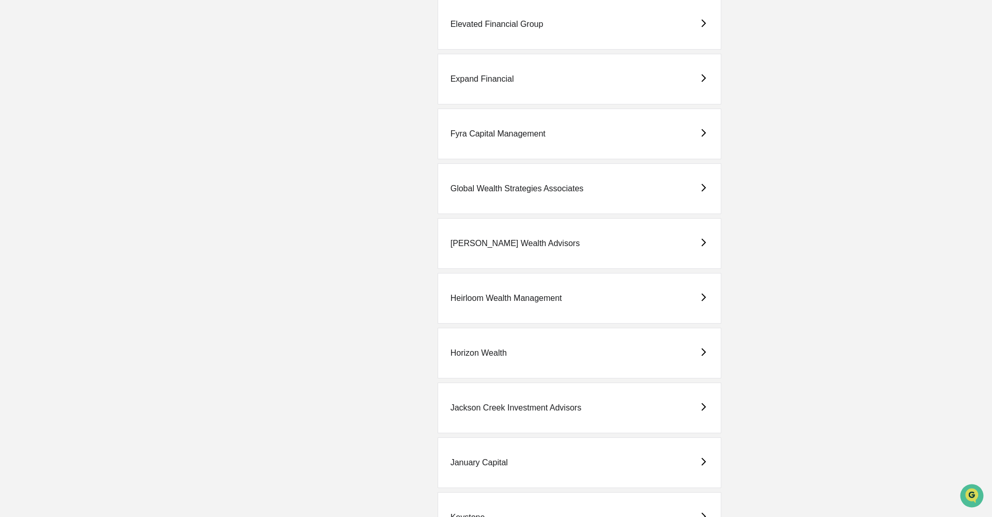
scroll to position [1100, 0]
click at [489, 347] on div "Horizon Wealth" at bounding box center [478, 349] width 56 height 9
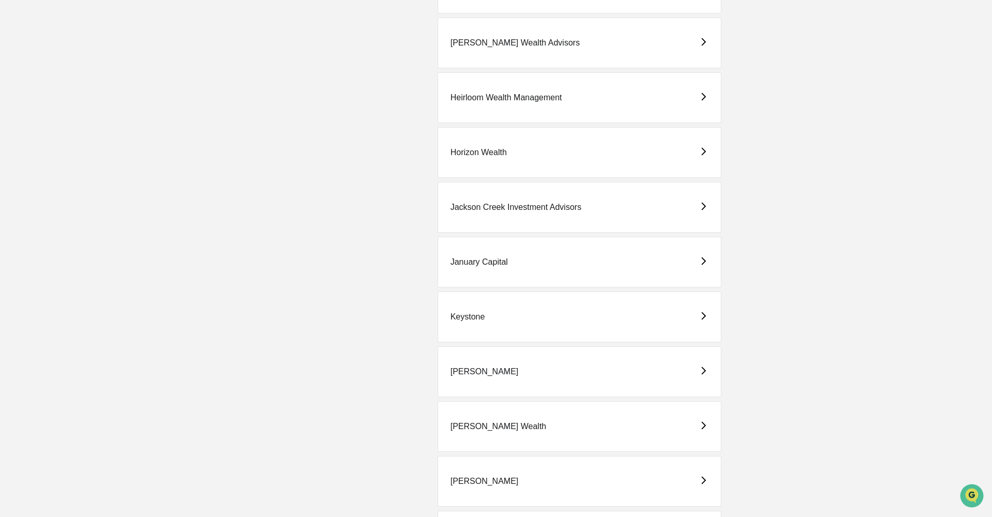
scroll to position [1265, 0]
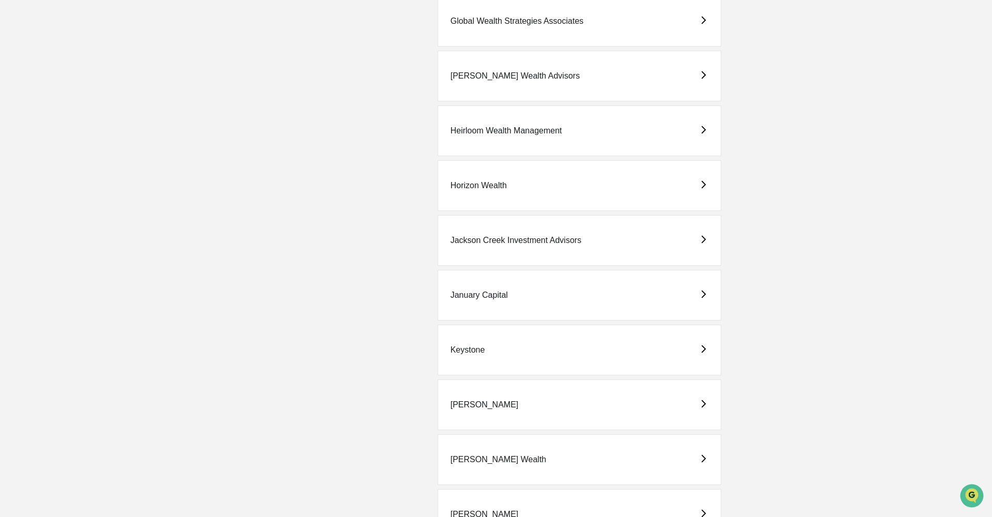
click at [482, 241] on div "Jackson Creek Investment Advisors" at bounding box center [515, 240] width 131 height 9
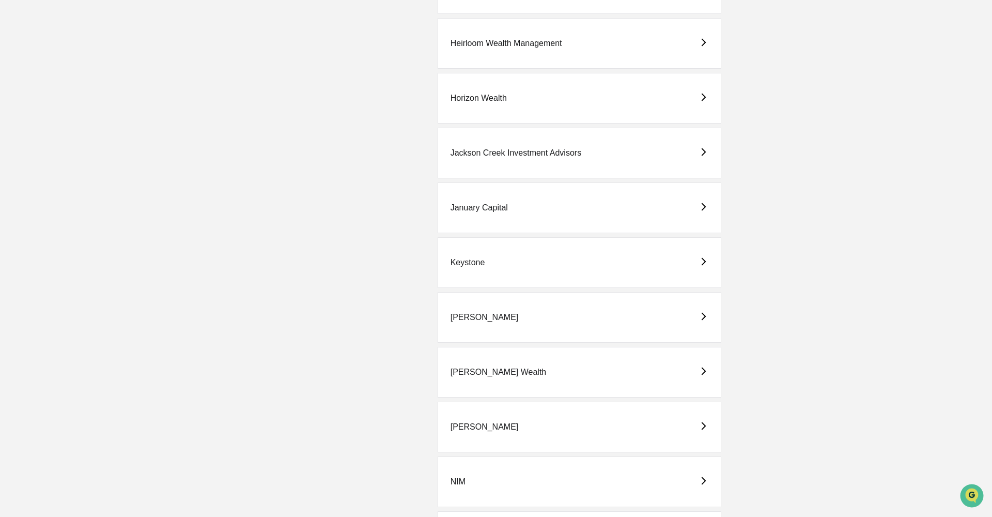
scroll to position [1352, 0]
click at [496, 201] on div "January Capital" at bounding box center [580, 207] width 284 height 51
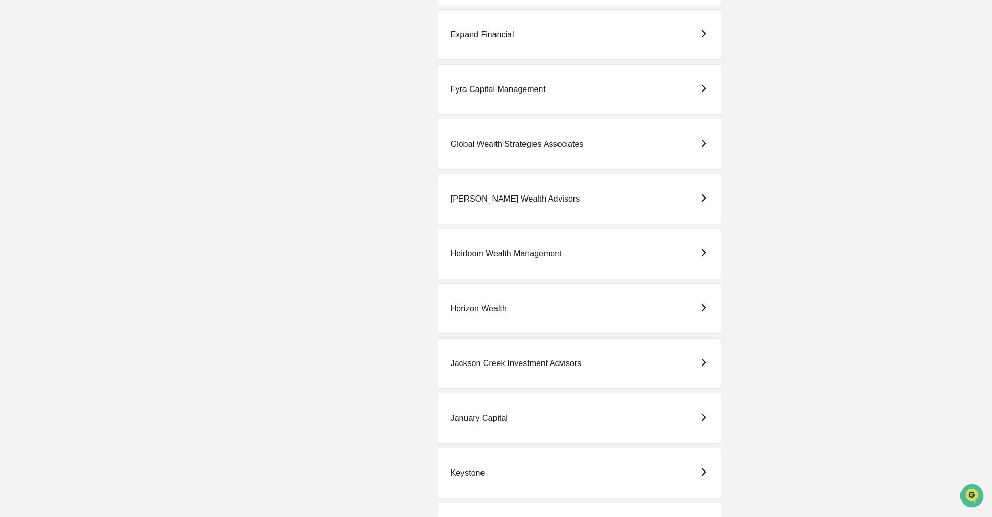
scroll to position [1147, 0]
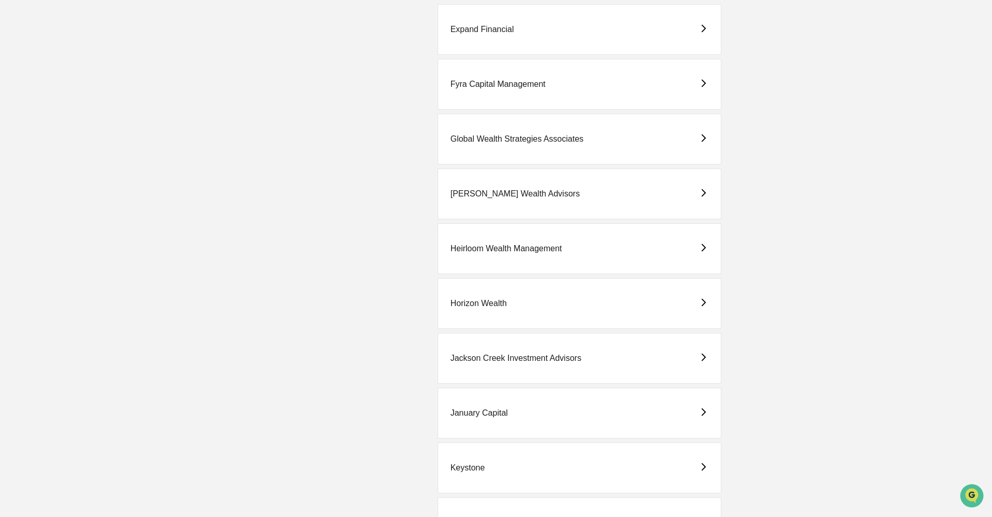
click at [483, 463] on div "Keystone" at bounding box center [467, 467] width 35 height 9
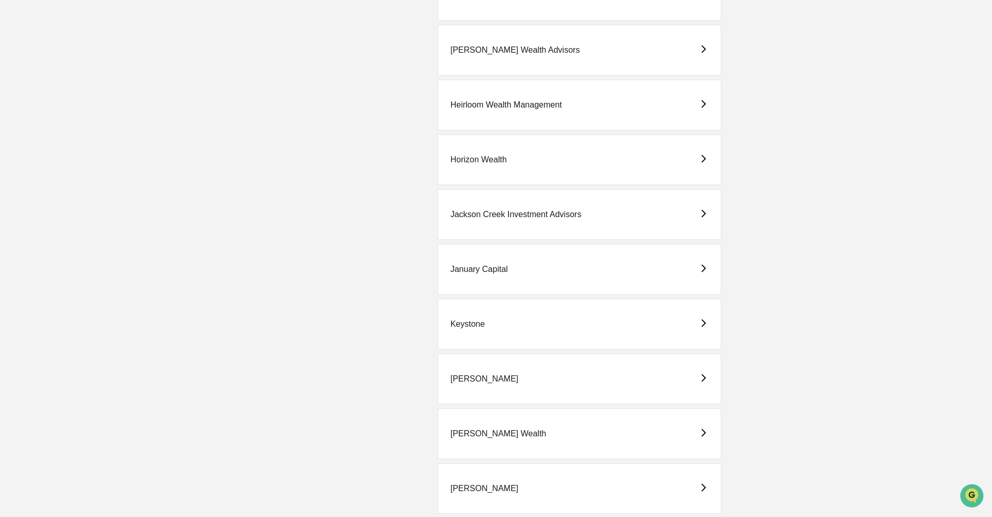
scroll to position [1298, 0]
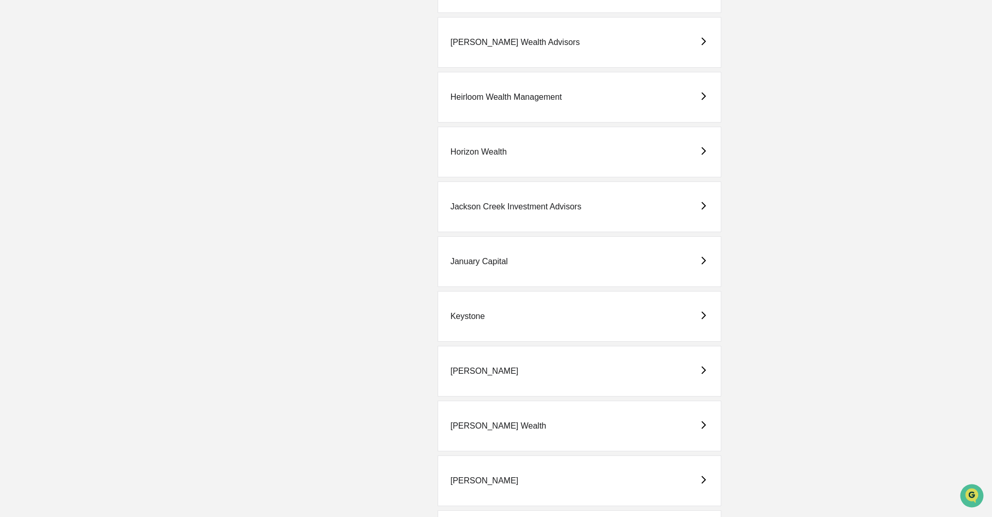
click at [474, 365] on div "[PERSON_NAME]" at bounding box center [580, 371] width 284 height 51
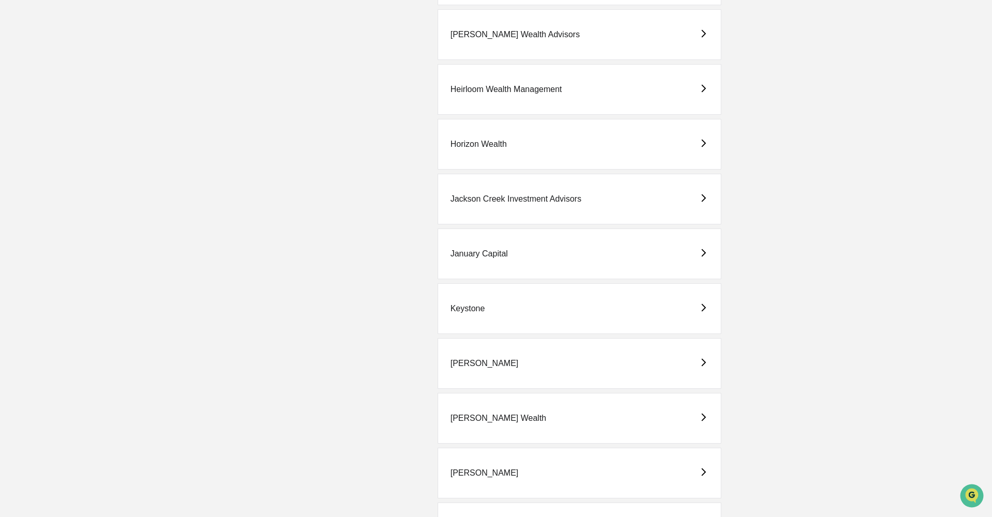
scroll to position [1327, 0]
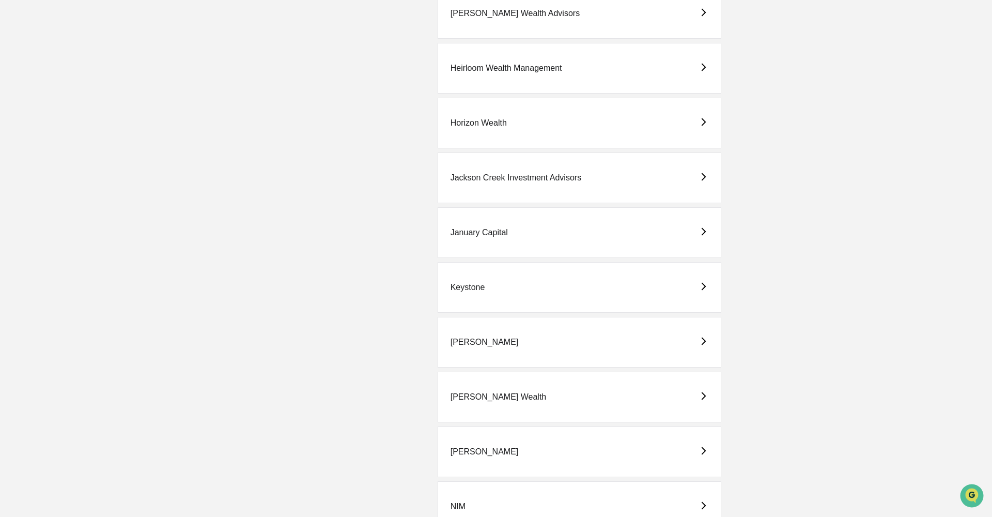
click at [472, 453] on div "[PERSON_NAME]" at bounding box center [484, 451] width 68 height 9
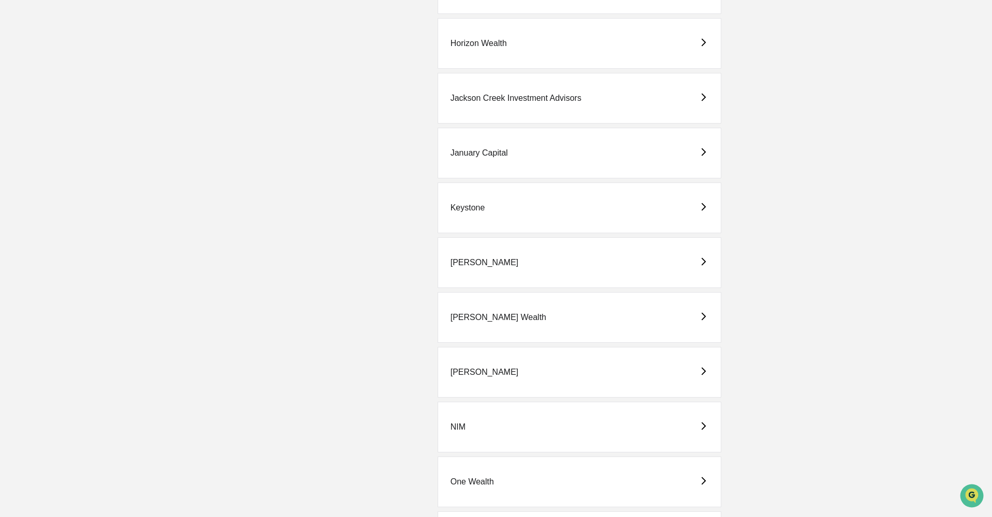
scroll to position [1407, 0]
click at [480, 424] on div "NIM" at bounding box center [580, 426] width 284 height 51
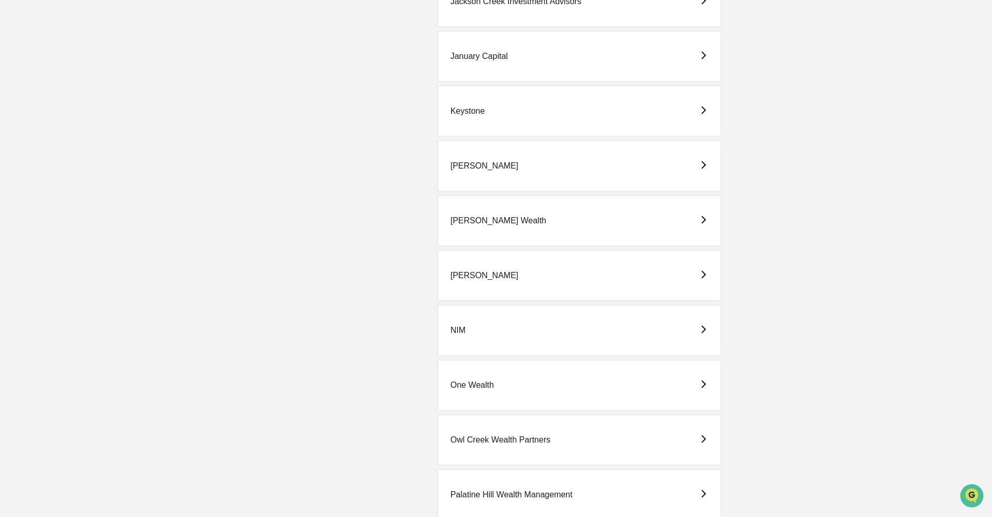
scroll to position [1543, 0]
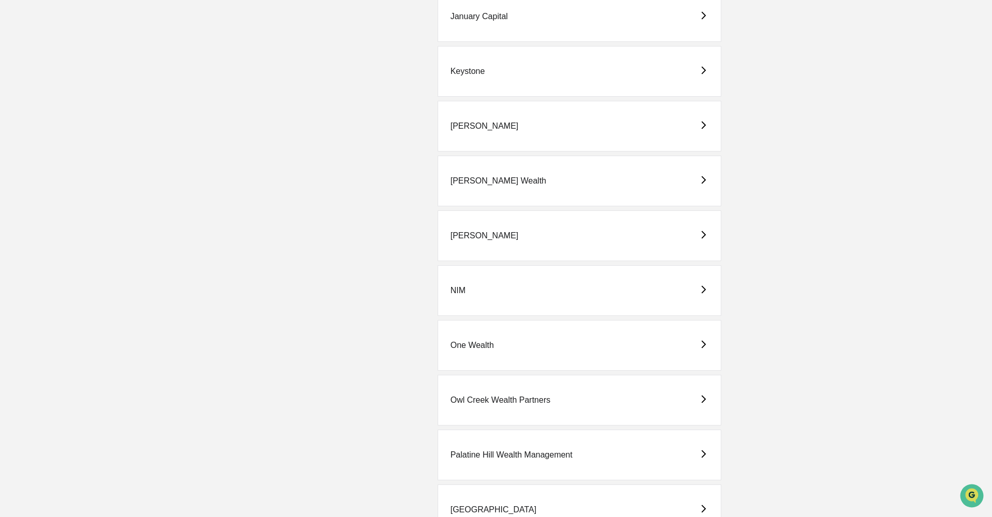
click at [484, 358] on div "One Wealth" at bounding box center [580, 345] width 284 height 51
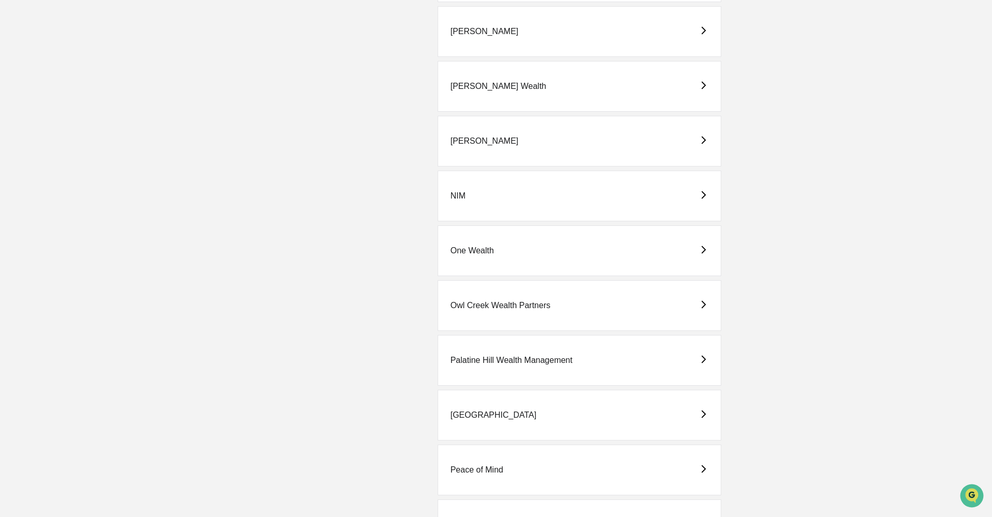
scroll to position [1644, 0]
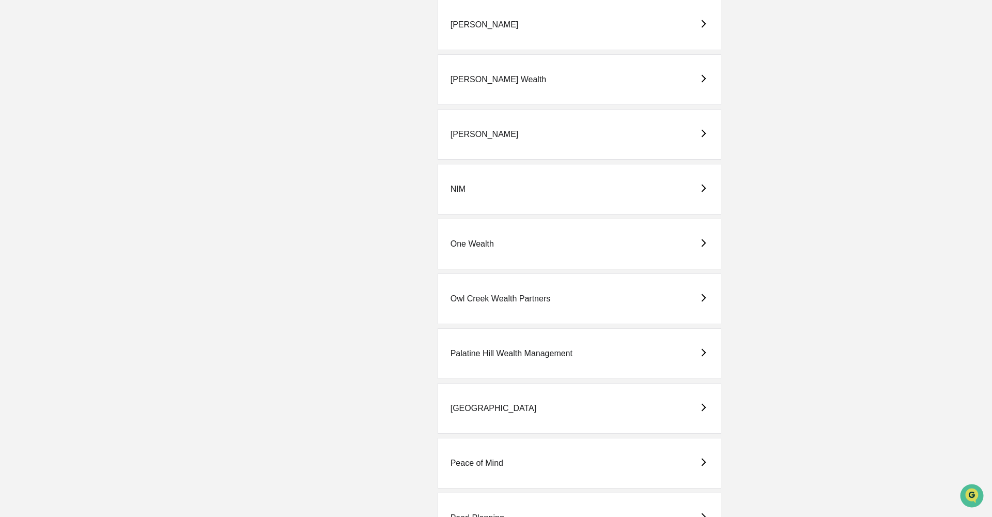
click at [520, 296] on div "Owl Creek Wealth Partners" at bounding box center [500, 298] width 100 height 9
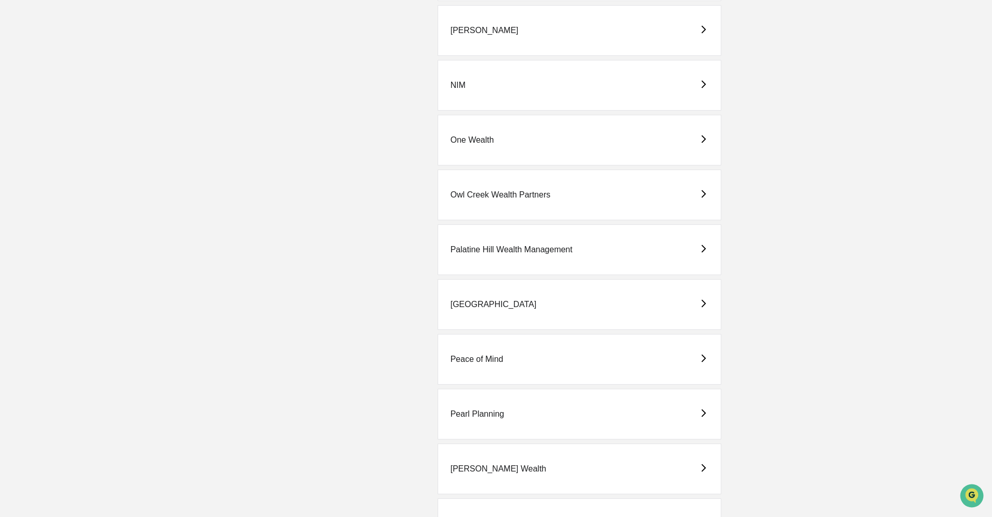
click at [520, 251] on div "Palatine Hill Wealth Management" at bounding box center [511, 249] width 122 height 9
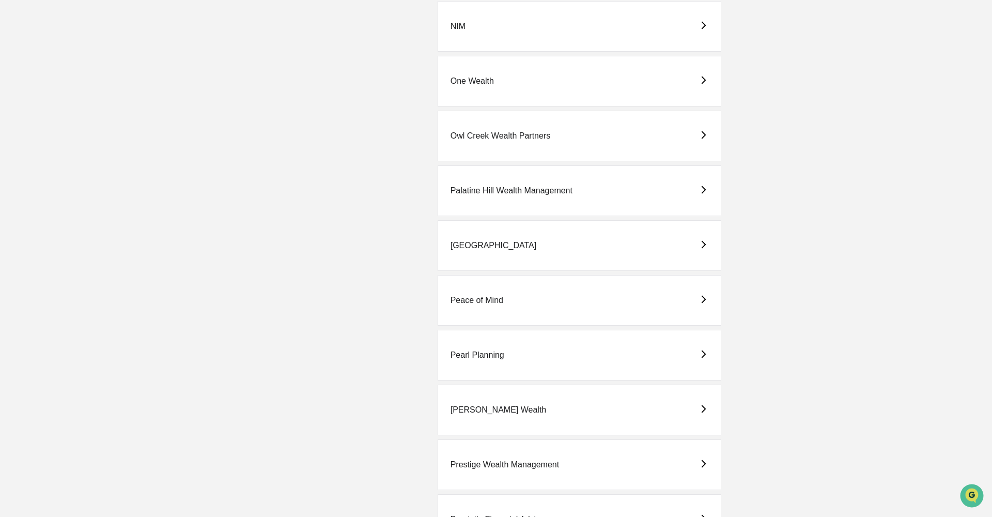
scroll to position [1807, 0]
click at [472, 247] on div "[GEOGRAPHIC_DATA]" at bounding box center [493, 245] width 86 height 9
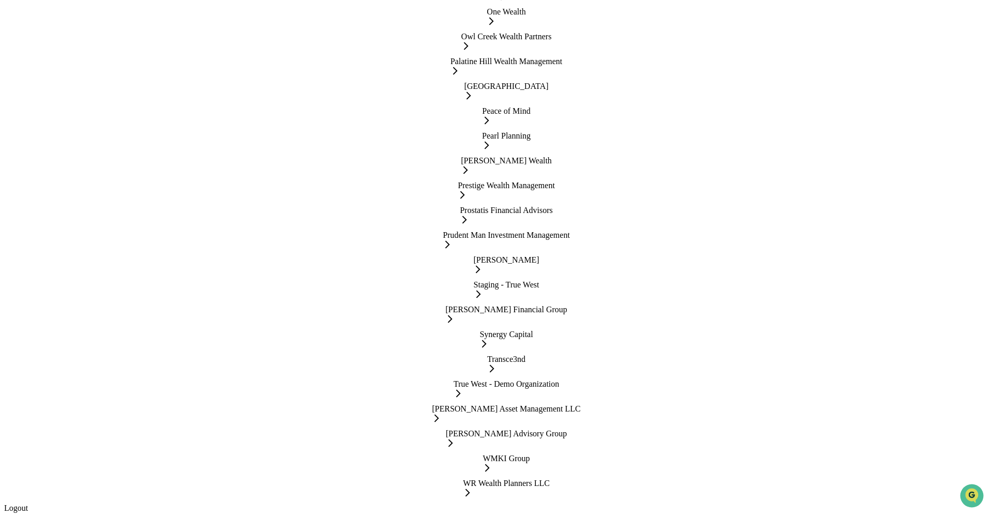
scroll to position [1970, 0]
